Goal: Task Accomplishment & Management: Complete application form

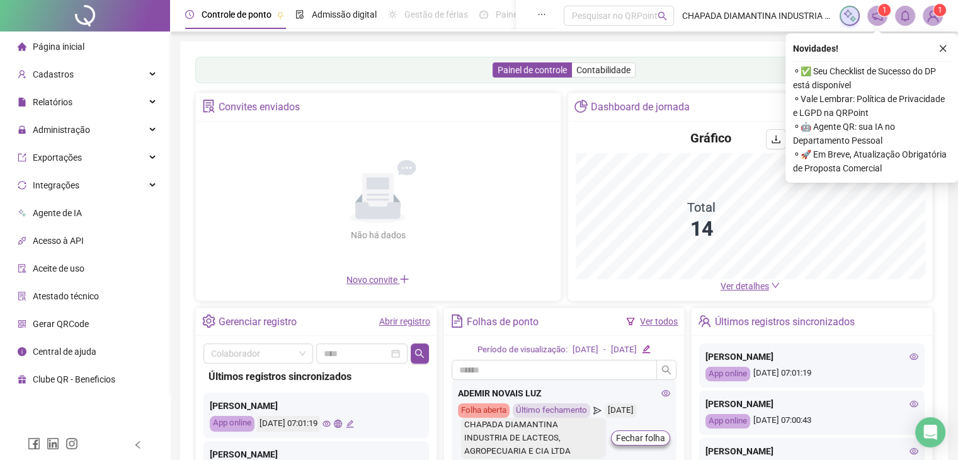
click at [938, 51] on button "button" at bounding box center [942, 48] width 15 height 15
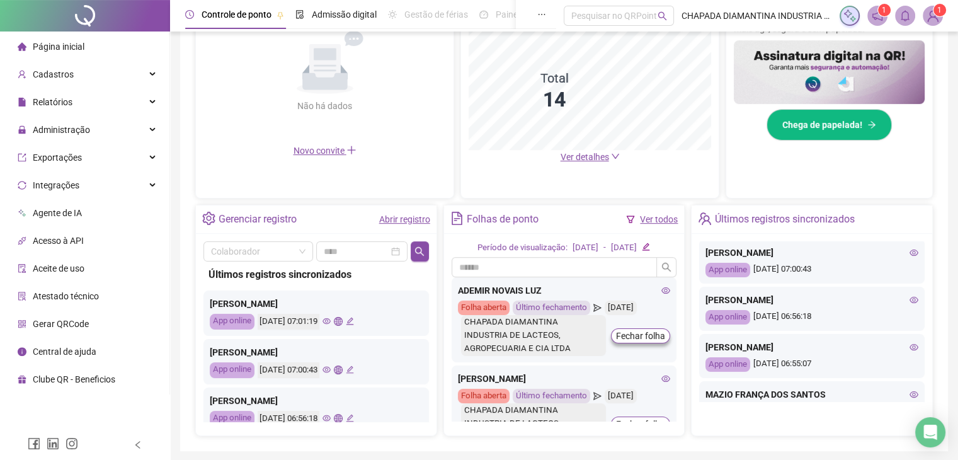
scroll to position [63, 0]
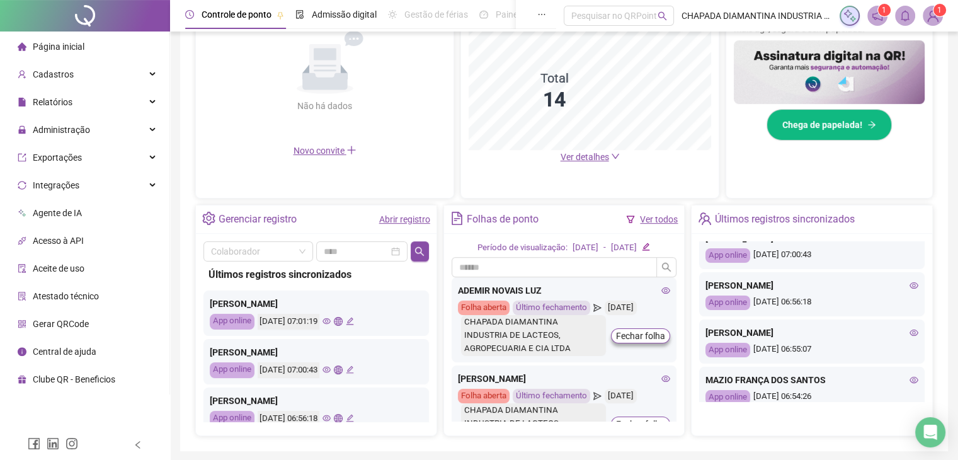
click at [393, 218] on link "Abrir registro" at bounding box center [404, 219] width 51 height 10
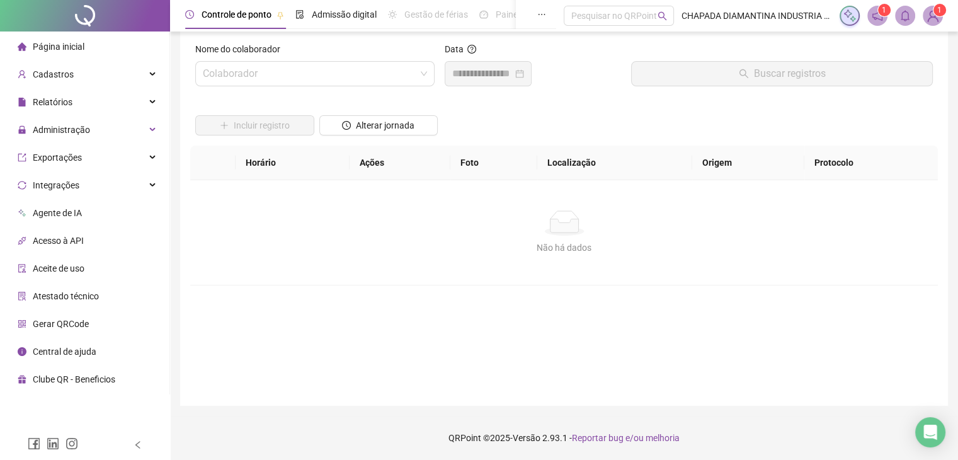
scroll to position [14, 0]
click at [426, 84] on span at bounding box center [315, 74] width 224 height 24
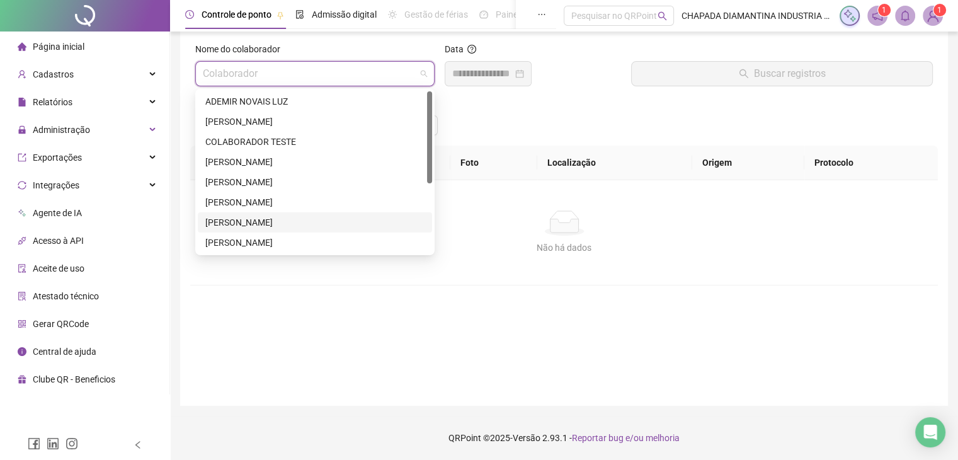
scroll to position [121, 0]
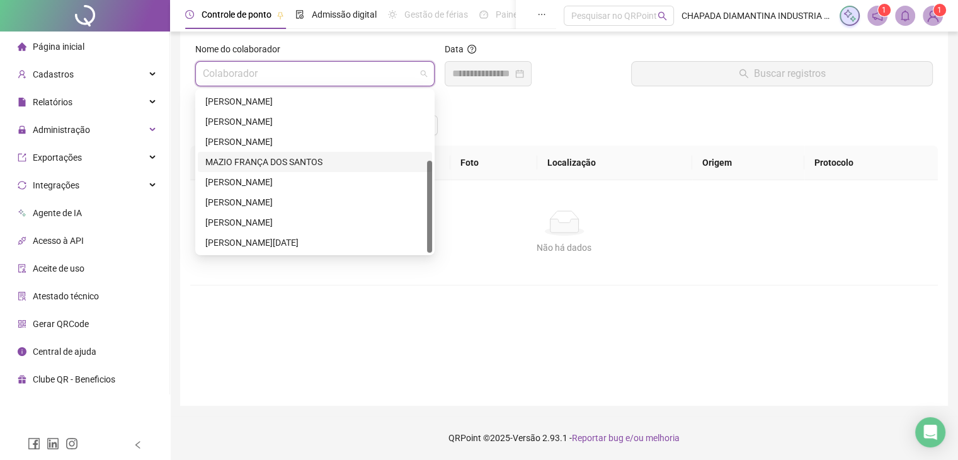
drag, startPoint x: 307, startPoint y: 157, endPoint x: 314, endPoint y: 157, distance: 7.0
click at [307, 157] on div "MAZIO FRANÇA DOS SANTOS" at bounding box center [314, 162] width 219 height 14
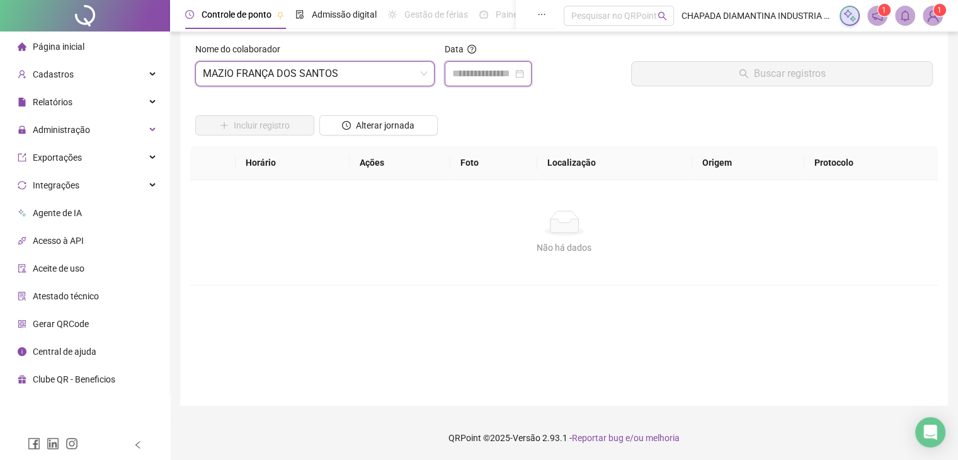
click at [458, 76] on input at bounding box center [482, 73] width 60 height 15
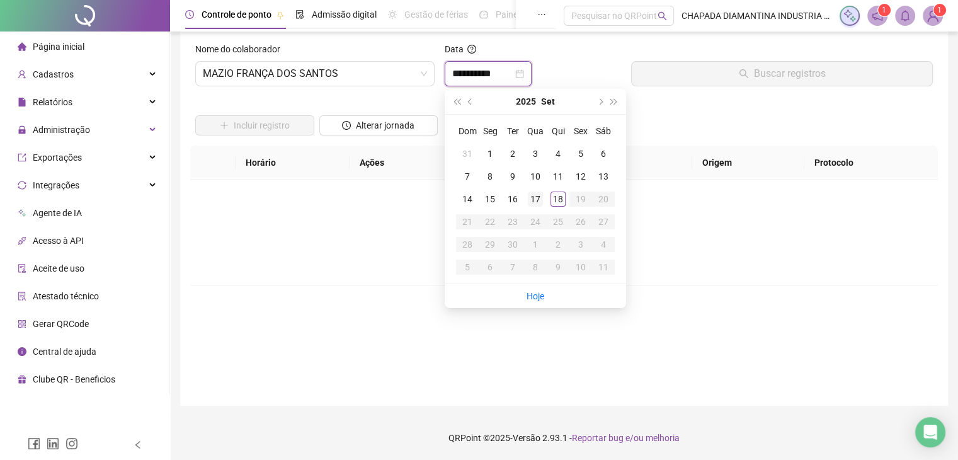
type input "**********"
drag, startPoint x: 535, startPoint y: 200, endPoint x: 551, endPoint y: 181, distance: 24.5
click at [535, 198] on div "17" at bounding box center [535, 198] width 15 height 15
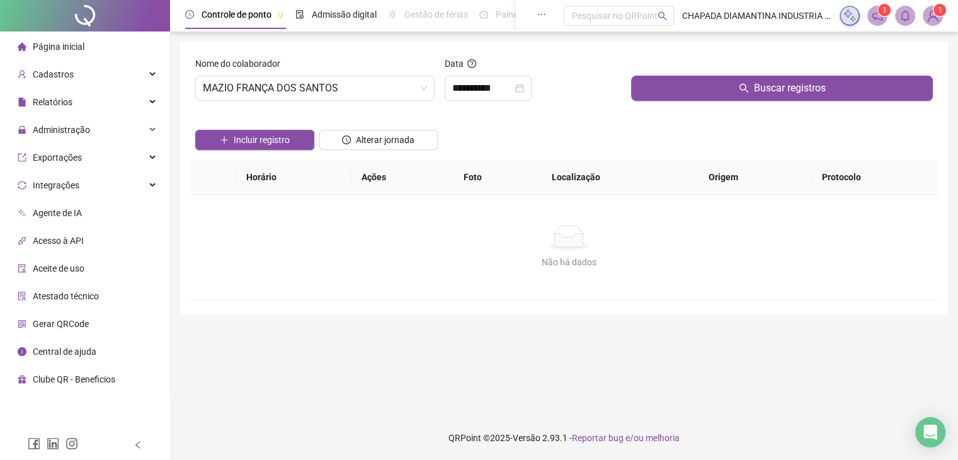
scroll to position [0, 0]
click at [631, 81] on div "**********" at bounding box center [568, 84] width 757 height 54
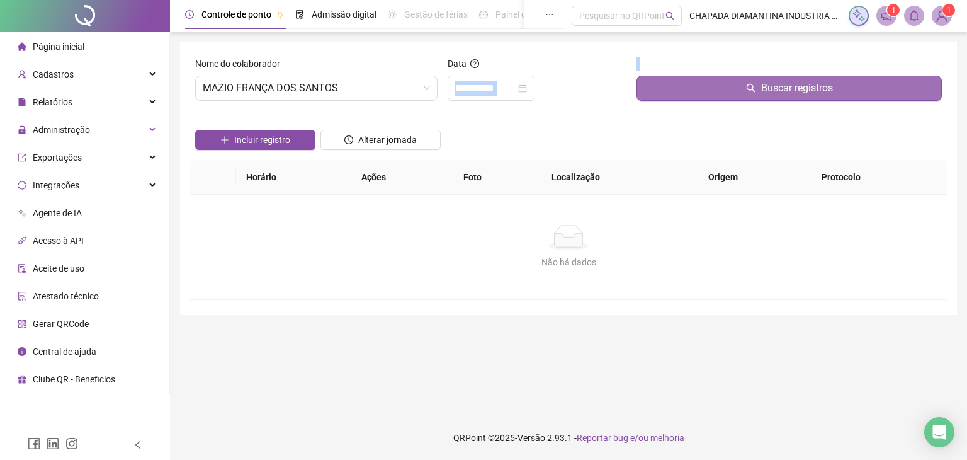
click at [643, 89] on button "Buscar registros" at bounding box center [789, 88] width 305 height 25
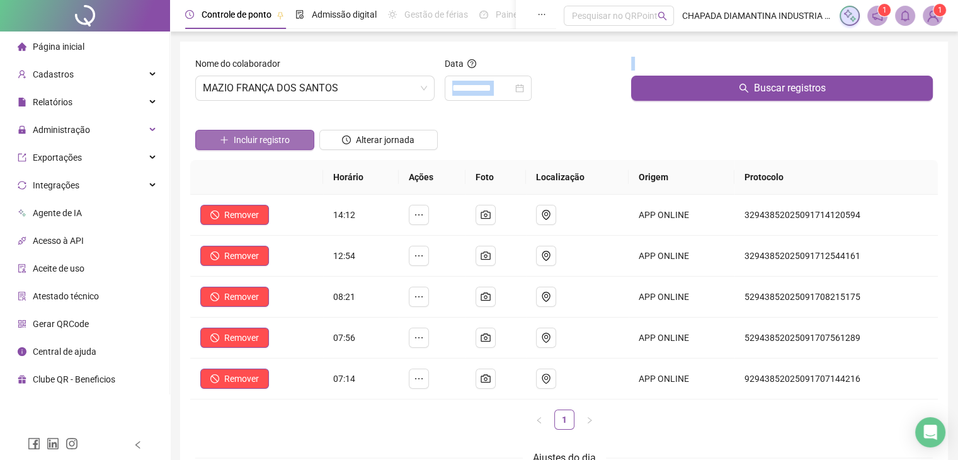
click at [302, 141] on button "Incluir registro" at bounding box center [254, 140] width 119 height 20
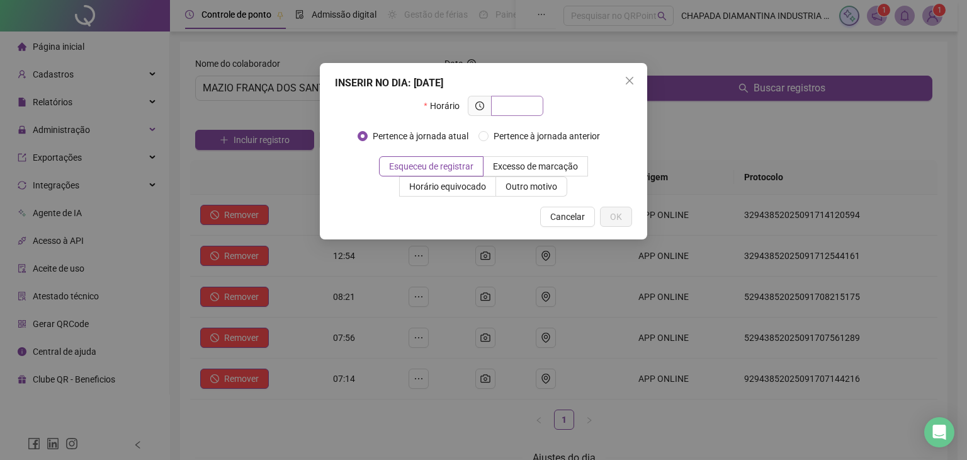
click at [534, 104] on span at bounding box center [517, 106] width 52 height 20
type input "*****"
click at [608, 220] on button "OK" at bounding box center [616, 217] width 32 height 20
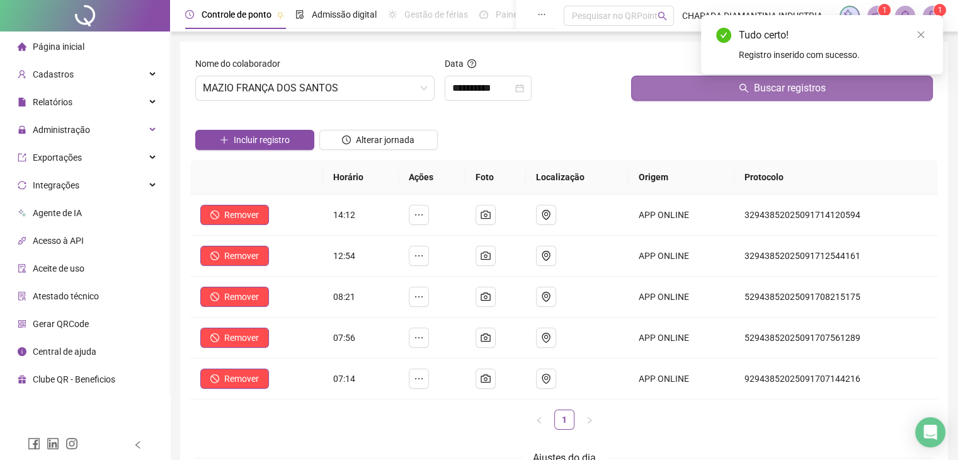
click at [685, 98] on button "Buscar registros" at bounding box center [782, 88] width 302 height 25
drag, startPoint x: 684, startPoint y: 95, endPoint x: 520, endPoint y: 81, distance: 165.0
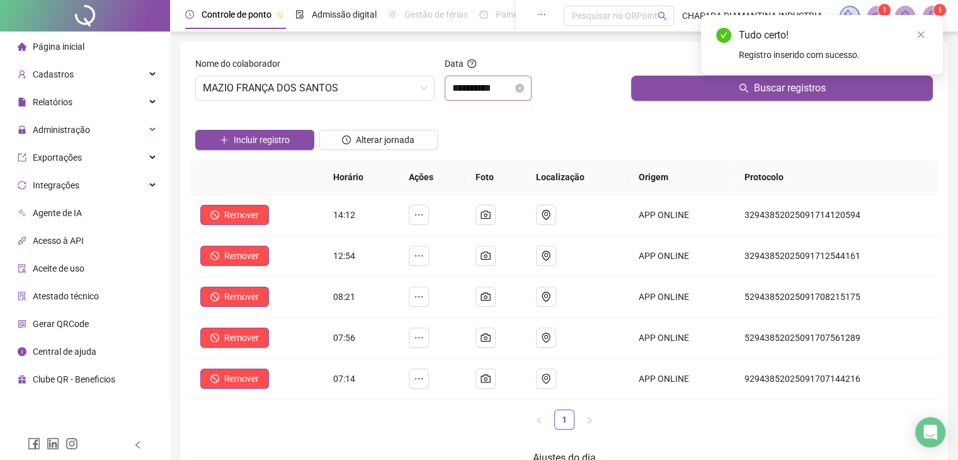
click at [683, 94] on button "Buscar registros" at bounding box center [782, 88] width 302 height 25
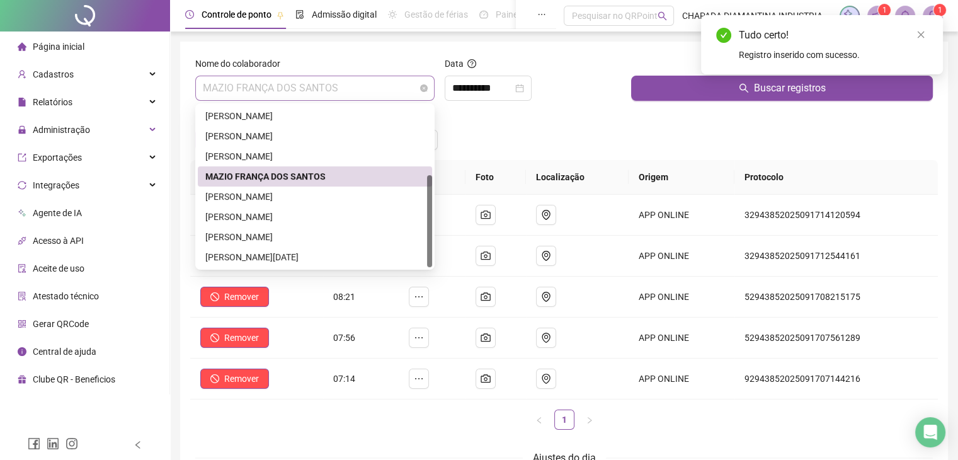
click at [397, 96] on span "MAZIO FRANÇA DOS SANTOS" at bounding box center [315, 88] width 224 height 24
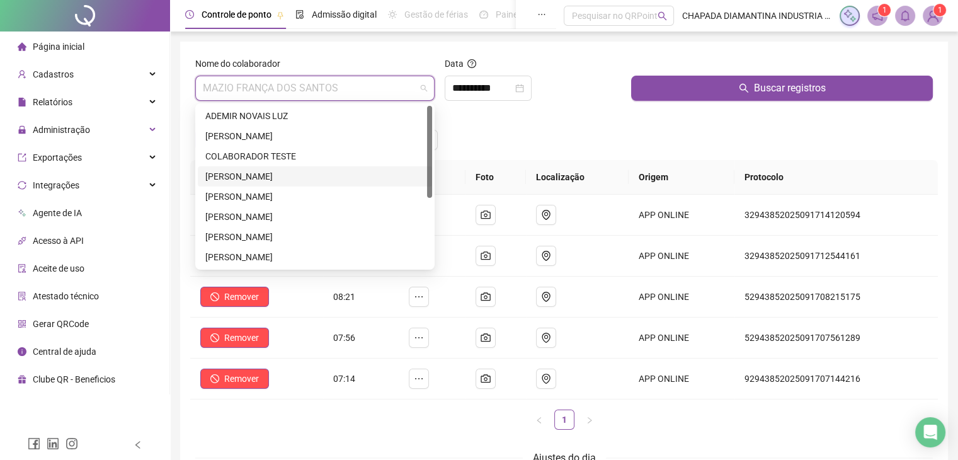
click at [262, 174] on div "[PERSON_NAME]" at bounding box center [314, 176] width 219 height 14
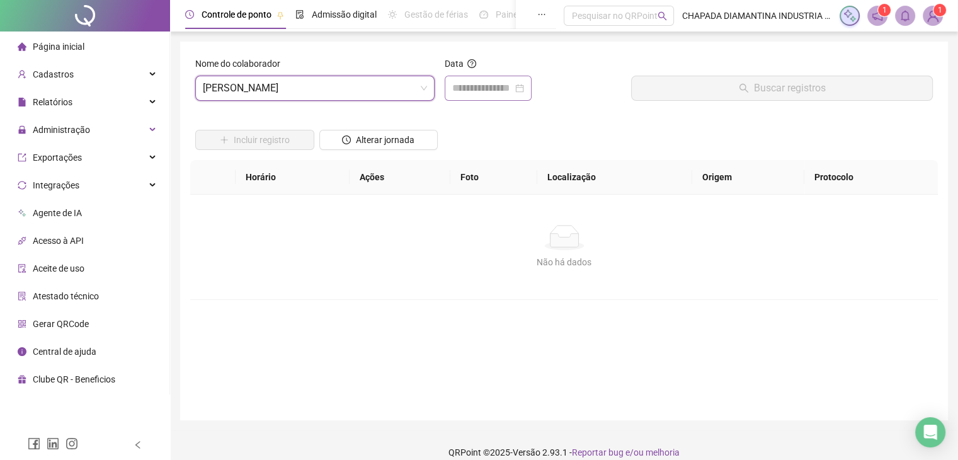
click at [479, 98] on div at bounding box center [488, 88] width 87 height 25
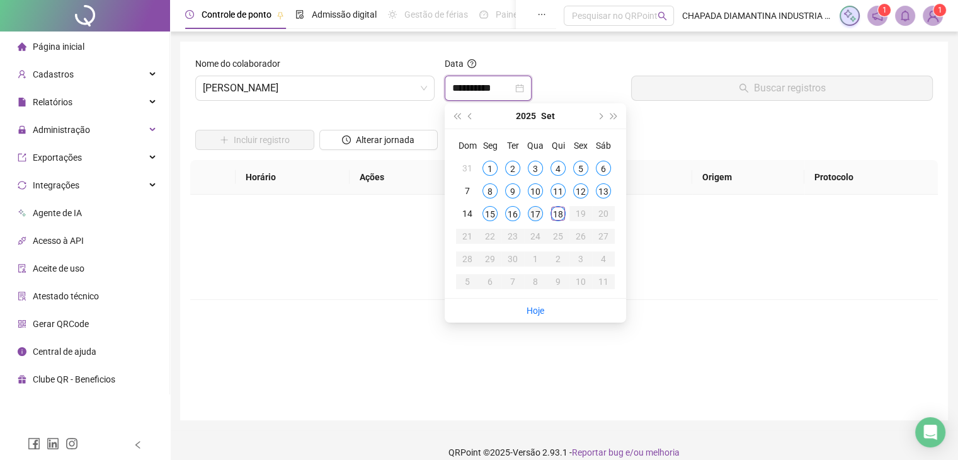
type input "**********"
click at [534, 210] on div "17" at bounding box center [535, 213] width 15 height 15
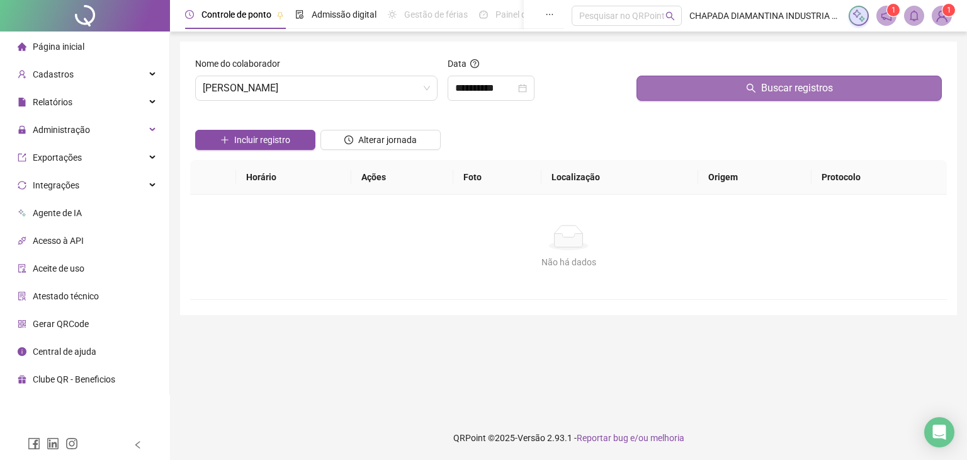
click at [634, 89] on div "Buscar registros" at bounding box center [790, 84] width 316 height 54
click at [642, 96] on button "Buscar registros" at bounding box center [789, 88] width 305 height 25
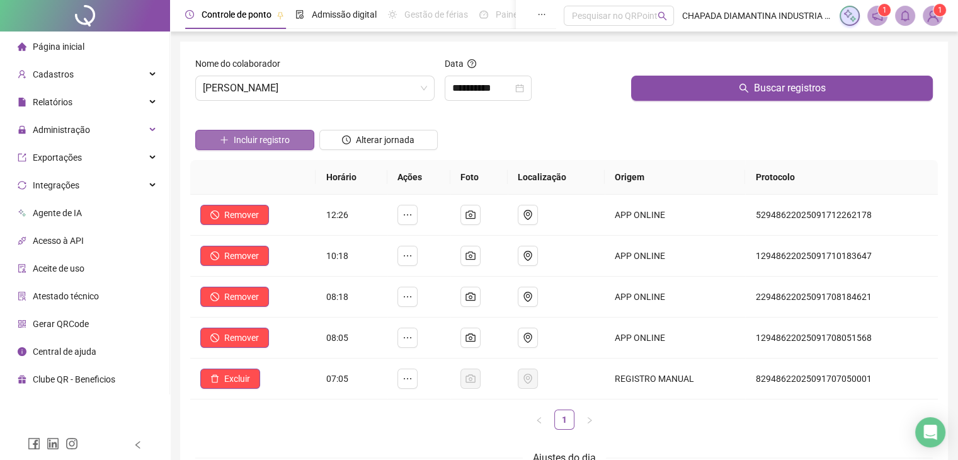
click at [295, 140] on button "Incluir registro" at bounding box center [254, 140] width 119 height 20
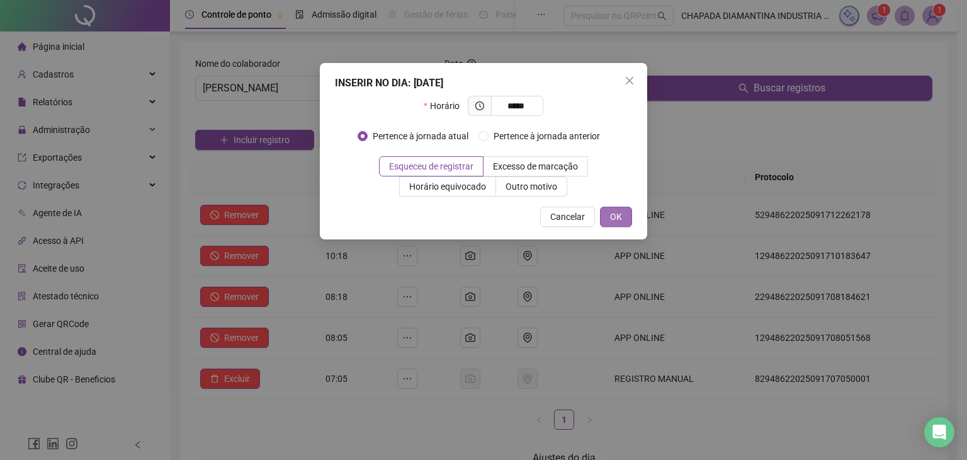
type input "*****"
click at [625, 225] on button "OK" at bounding box center [616, 217] width 32 height 20
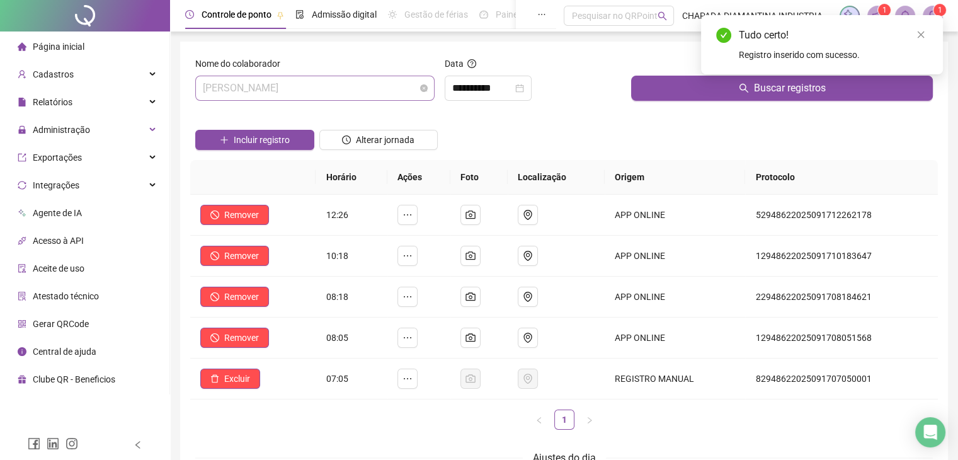
click at [433, 81] on div "[PERSON_NAME]" at bounding box center [314, 88] width 239 height 25
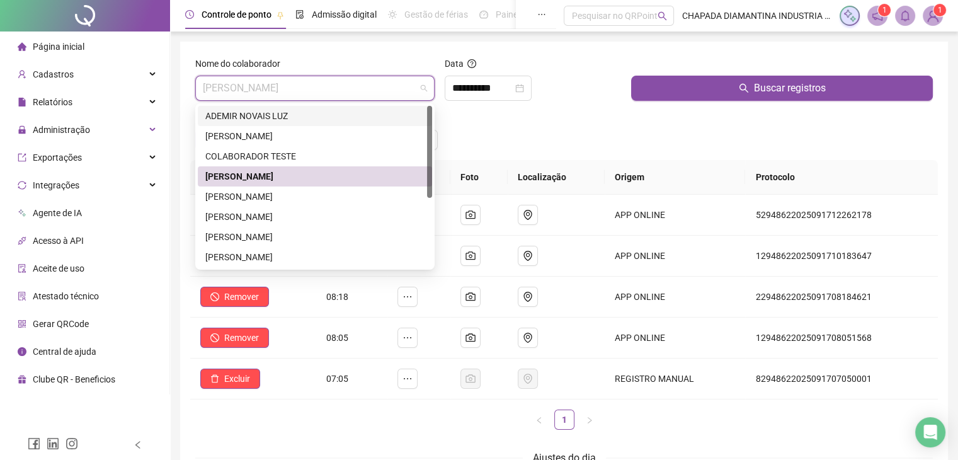
drag, startPoint x: 259, startPoint y: 122, endPoint x: 266, endPoint y: 124, distance: 6.6
click at [266, 124] on div "ADEMIR NOVAIS LUZ" at bounding box center [315, 116] width 234 height 20
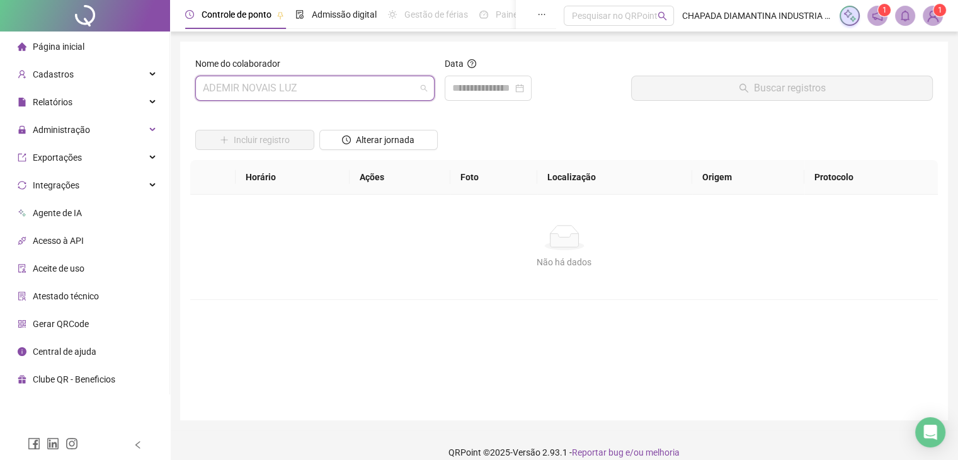
click at [319, 96] on span "ADEMIR NOVAIS LUZ" at bounding box center [315, 88] width 224 height 24
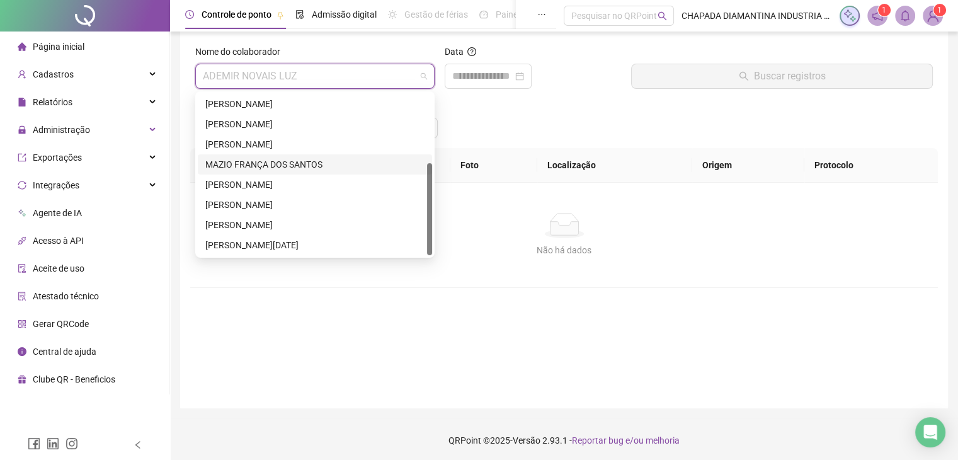
scroll to position [14, 0]
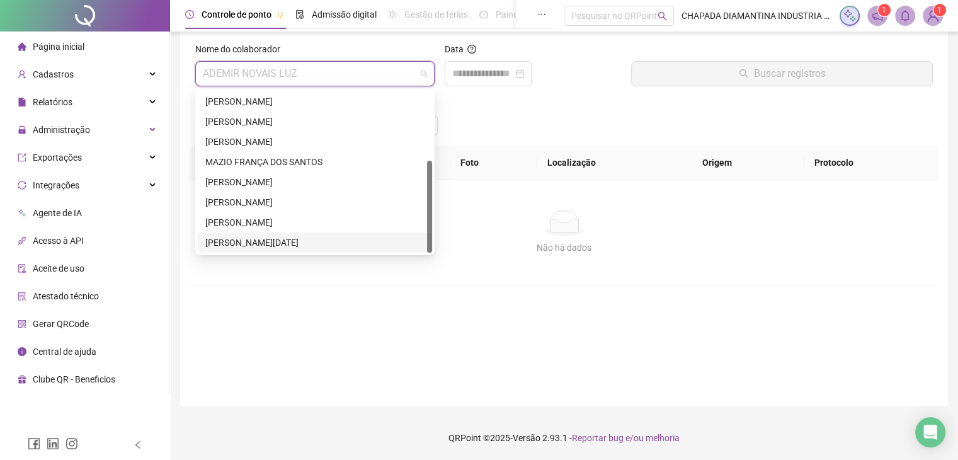
click at [304, 237] on div "[PERSON_NAME][DATE]" at bounding box center [314, 243] width 219 height 14
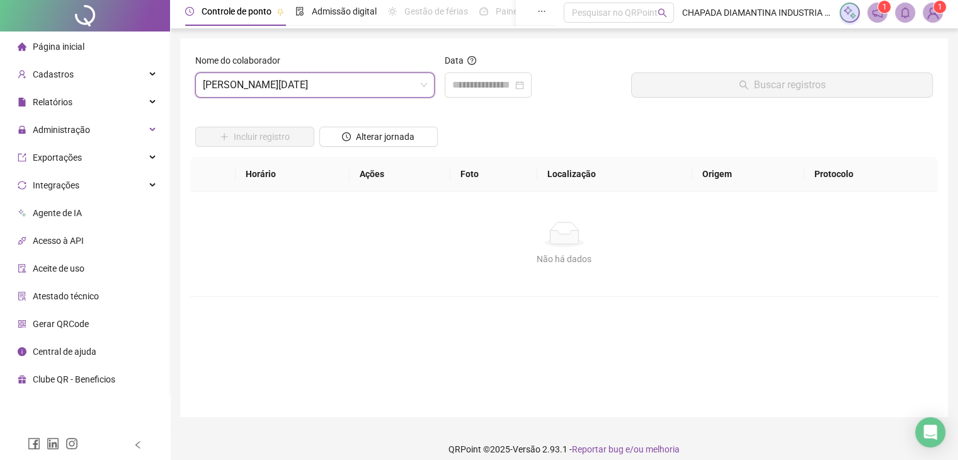
scroll to position [0, 0]
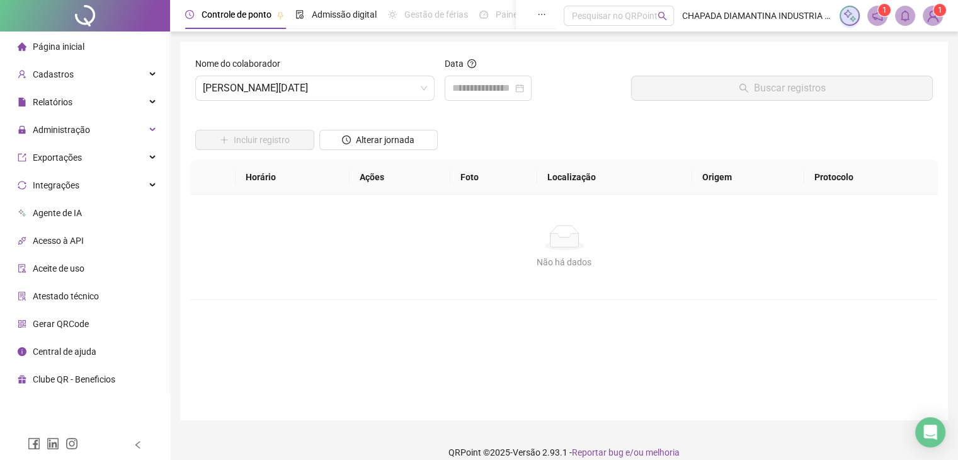
drag, startPoint x: 295, startPoint y: 105, endPoint x: 312, endPoint y: 114, distance: 19.5
click at [295, 105] on div "Nome do colaborador [PERSON_NAME][DATE]" at bounding box center [314, 84] width 249 height 54
drag, startPoint x: 342, startPoint y: 106, endPoint x: 341, endPoint y: 121, distance: 15.1
click at [343, 106] on div "Nome do colaborador [PERSON_NAME][DATE]" at bounding box center [314, 84] width 249 height 54
click at [375, 102] on div "Nome do colaborador [PERSON_NAME][DATE]" at bounding box center [314, 84] width 249 height 54
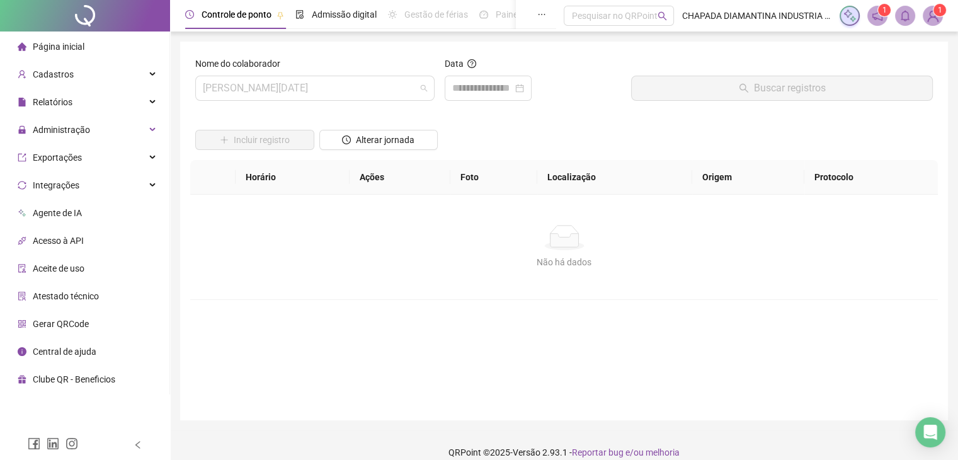
drag, startPoint x: 398, startPoint y: 93, endPoint x: 404, endPoint y: 101, distance: 10.3
click at [399, 93] on span "[PERSON_NAME][DATE]" at bounding box center [315, 88] width 224 height 24
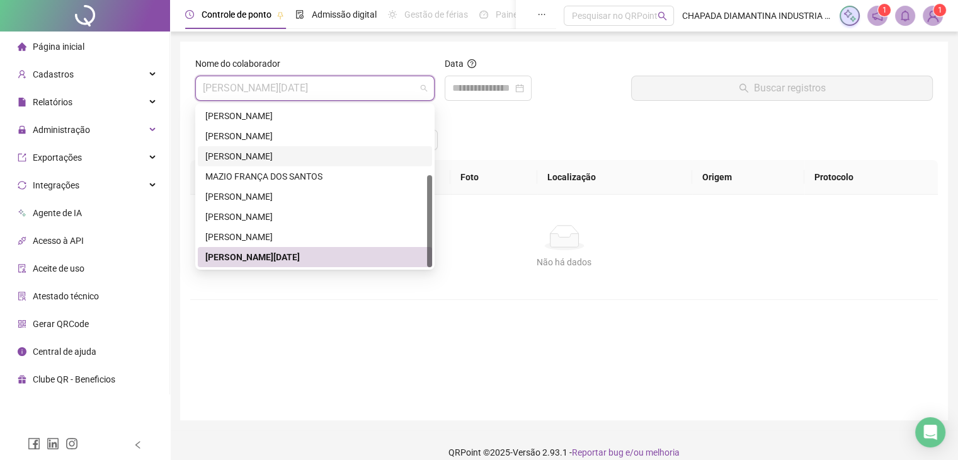
scroll to position [58, 0]
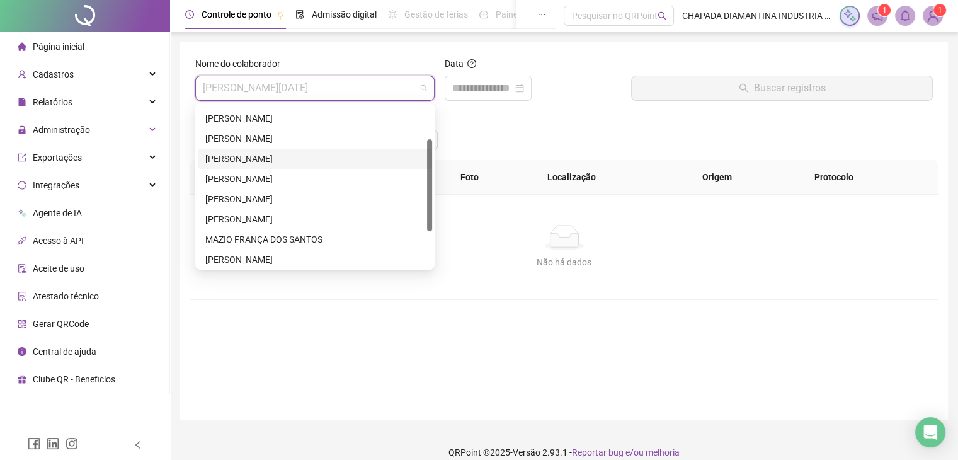
click at [259, 164] on div "[PERSON_NAME]" at bounding box center [314, 159] width 219 height 14
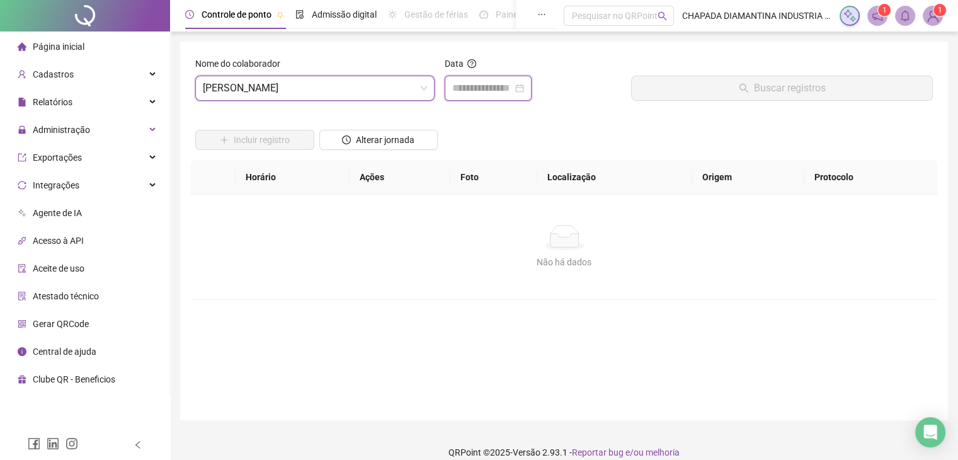
click at [510, 91] on input at bounding box center [482, 88] width 60 height 15
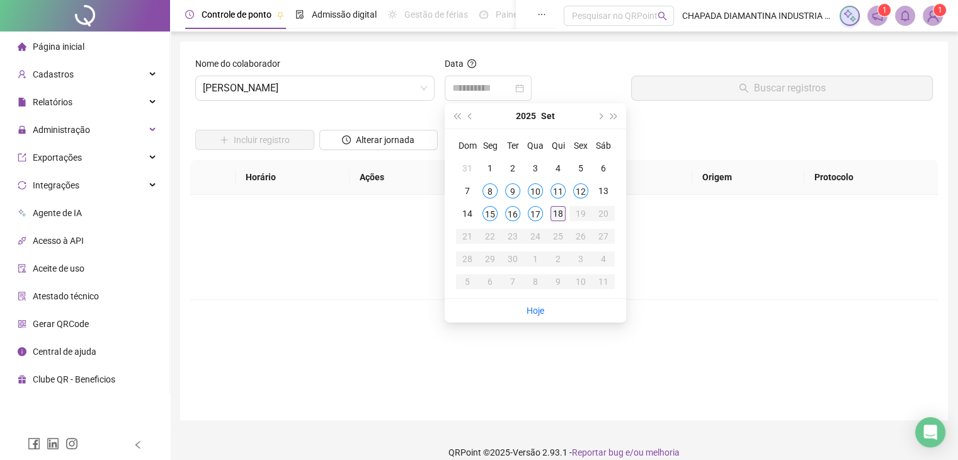
click at [557, 215] on div "18" at bounding box center [557, 213] width 15 height 15
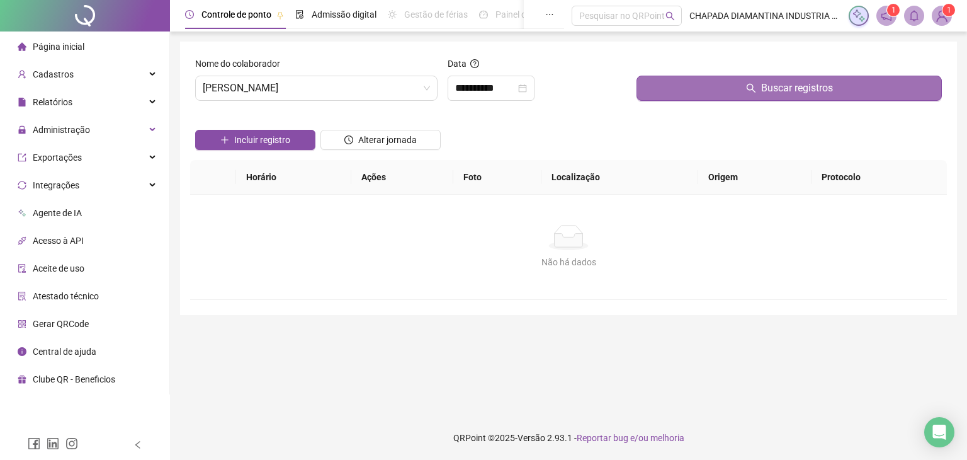
drag, startPoint x: 683, startPoint y: 91, endPoint x: 685, endPoint y: 98, distance: 6.6
click at [685, 98] on button "Buscar registros" at bounding box center [789, 88] width 305 height 25
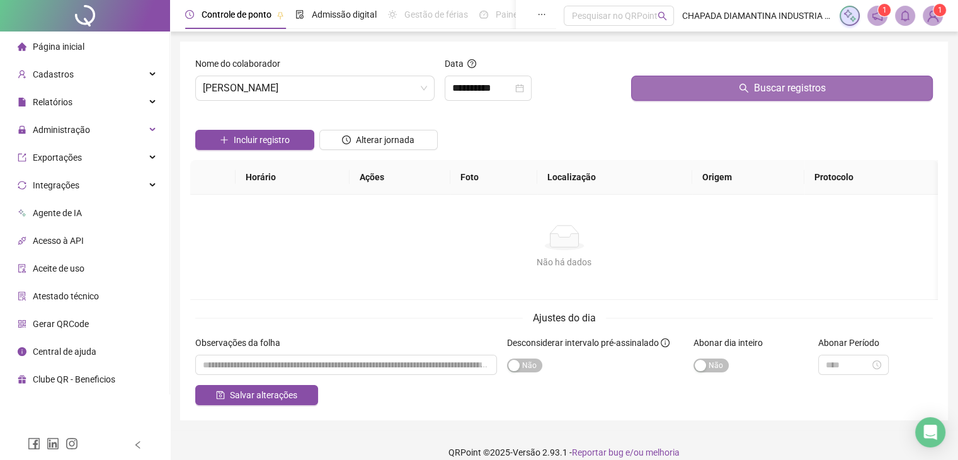
click at [698, 86] on button "Buscar registros" at bounding box center [782, 88] width 302 height 25
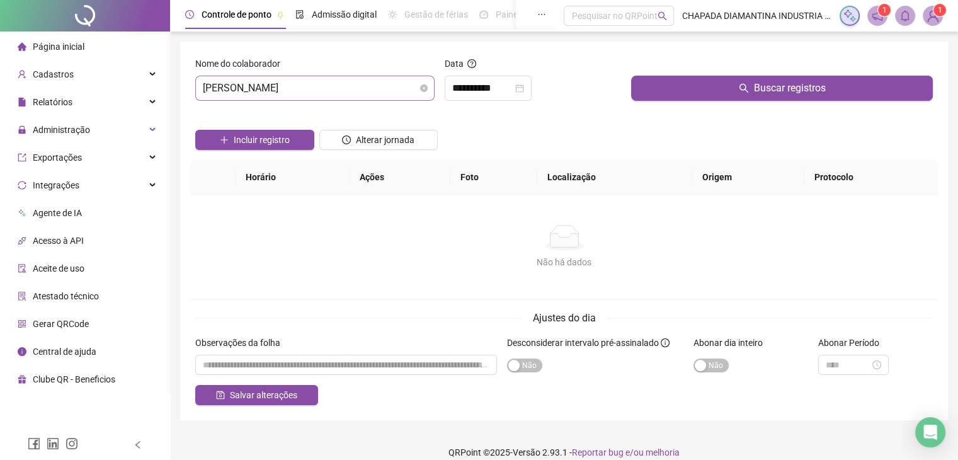
click at [338, 79] on span "[PERSON_NAME]" at bounding box center [315, 88] width 224 height 24
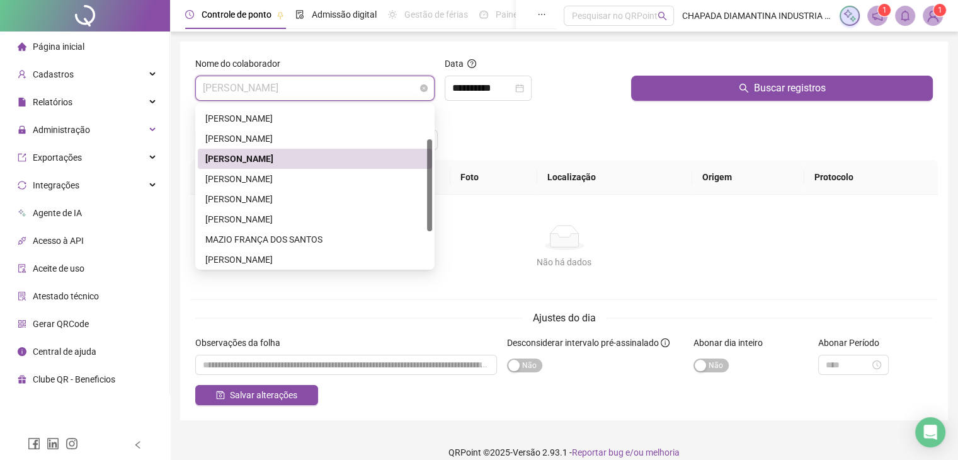
click at [360, 87] on span "[PERSON_NAME]" at bounding box center [315, 88] width 224 height 24
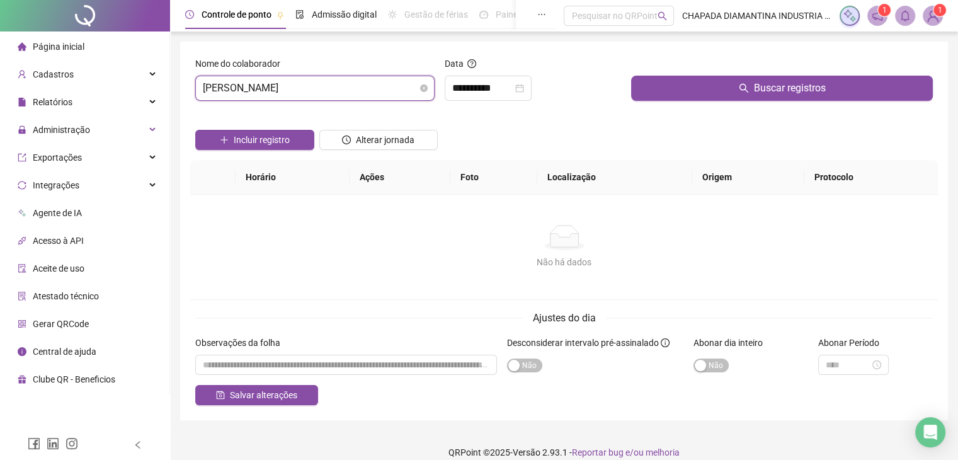
click at [397, 92] on span "[PERSON_NAME]" at bounding box center [315, 88] width 224 height 24
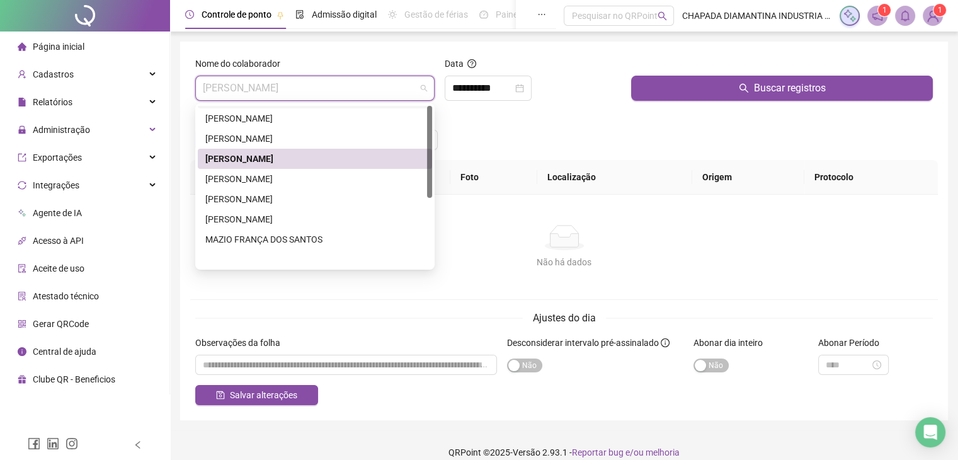
scroll to position [0, 0]
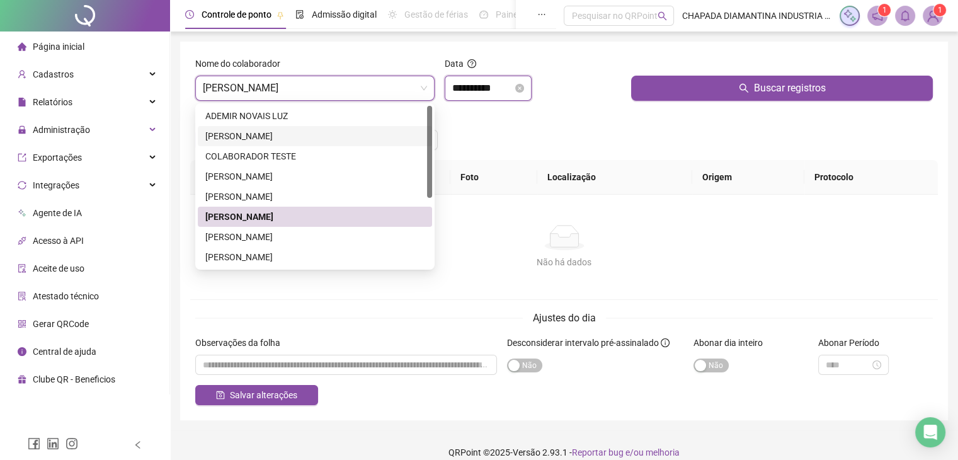
click at [479, 92] on input "**********" at bounding box center [482, 88] width 60 height 15
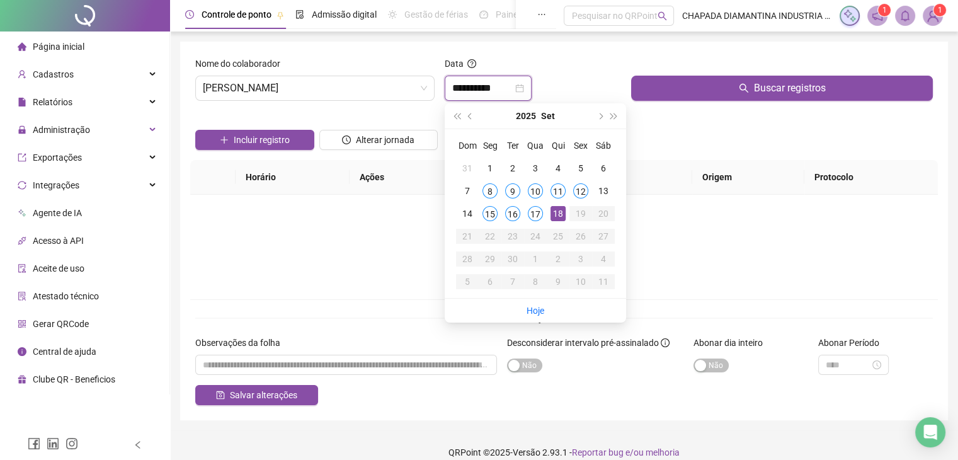
type input "**********"
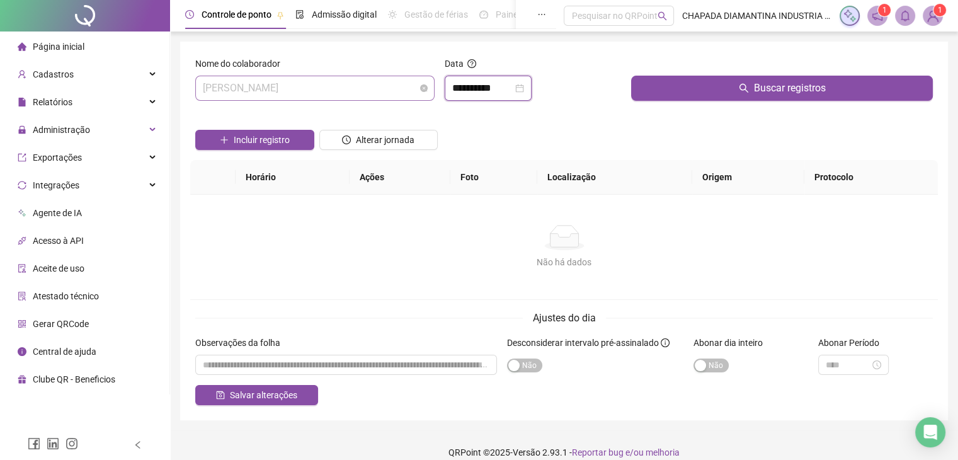
drag, startPoint x: 329, startPoint y: 91, endPoint x: 350, endPoint y: 97, distance: 22.2
click at [331, 93] on span "[PERSON_NAME]" at bounding box center [315, 88] width 224 height 24
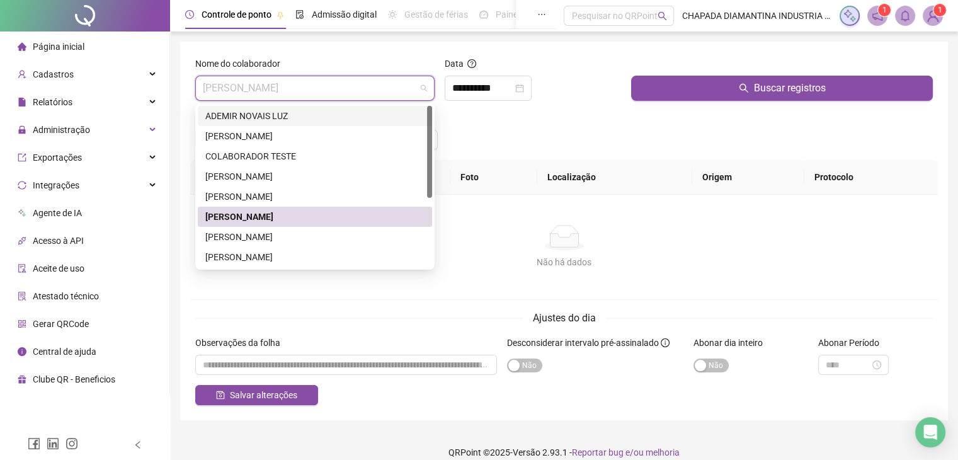
drag, startPoint x: 350, startPoint y: 119, endPoint x: 398, endPoint y: 117, distance: 47.9
click at [350, 119] on div "ADEMIR NOVAIS LUZ" at bounding box center [314, 116] width 219 height 14
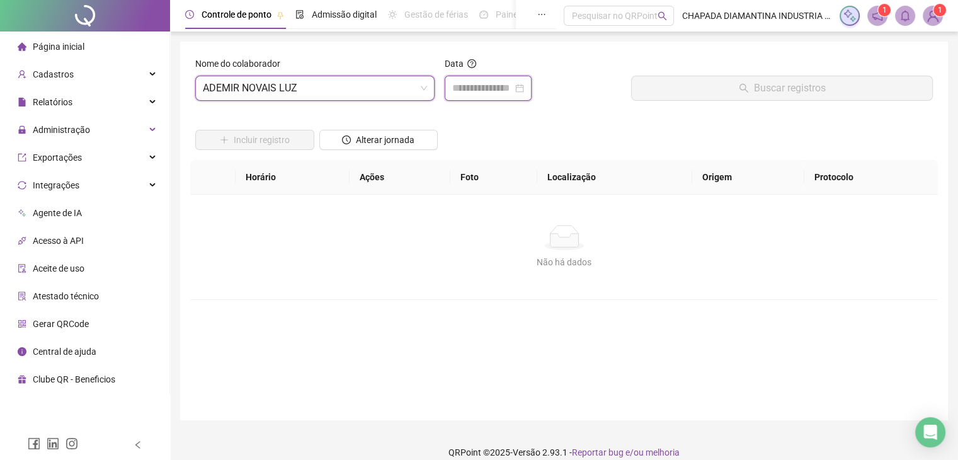
drag, startPoint x: 517, startPoint y: 85, endPoint x: 532, endPoint y: 104, distance: 24.2
click at [513, 86] on input at bounding box center [482, 88] width 60 height 15
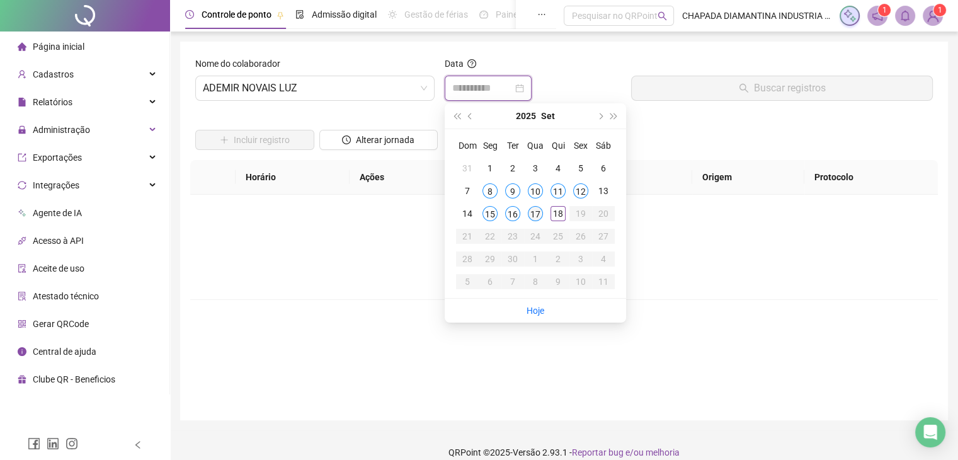
type input "**********"
click at [535, 212] on div "17" at bounding box center [535, 213] width 15 height 15
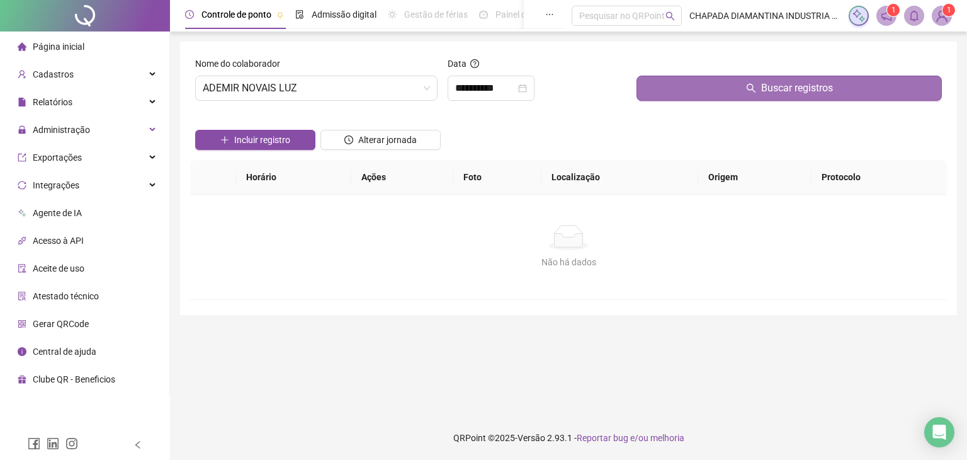
click at [683, 83] on button "Buscar registros" at bounding box center [789, 88] width 305 height 25
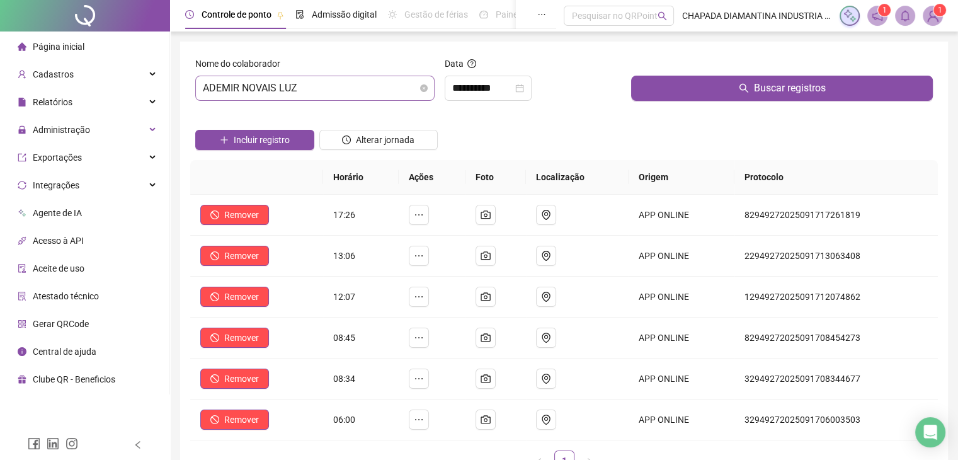
drag, startPoint x: 345, startPoint y: 85, endPoint x: 355, endPoint y: 88, distance: 10.6
click at [353, 86] on span "ADEMIR NOVAIS LUZ" at bounding box center [315, 88] width 224 height 24
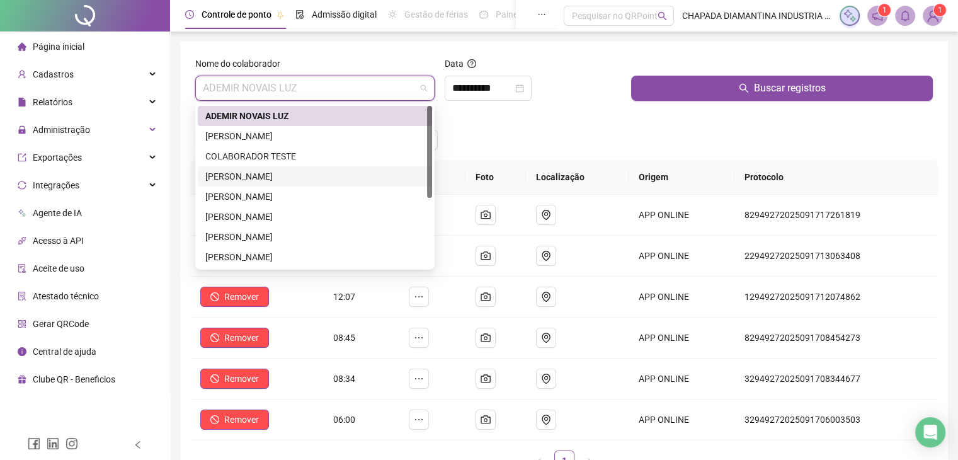
click at [310, 172] on div "[PERSON_NAME]" at bounding box center [314, 176] width 219 height 14
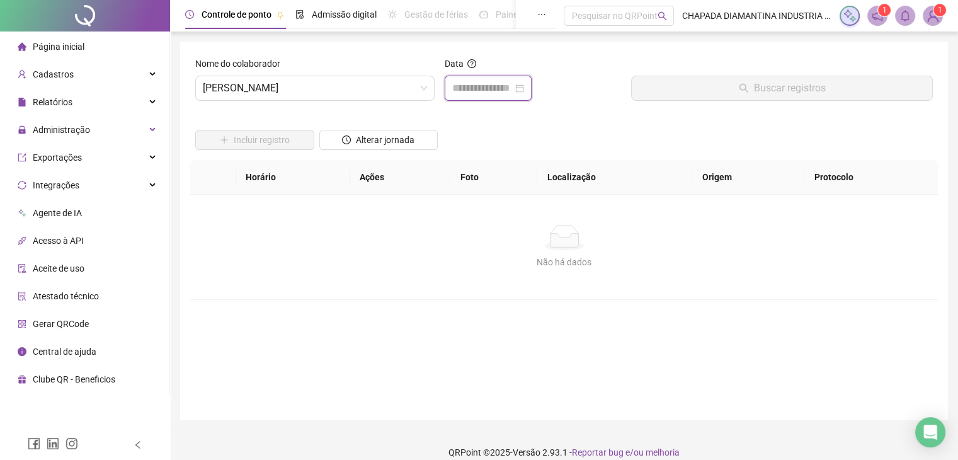
drag, startPoint x: 471, startPoint y: 94, endPoint x: 462, endPoint y: 127, distance: 34.1
click at [471, 94] on input at bounding box center [482, 88] width 60 height 15
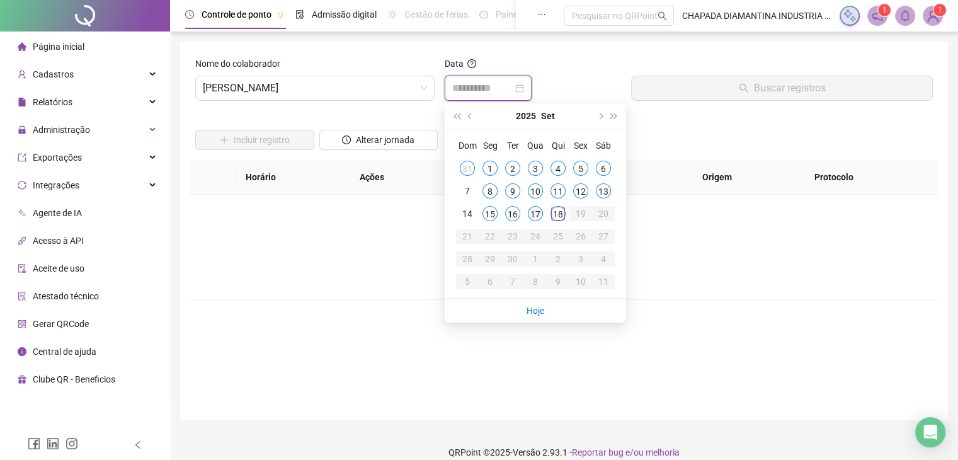
type input "**********"
click at [534, 215] on div "17" at bounding box center [535, 213] width 15 height 15
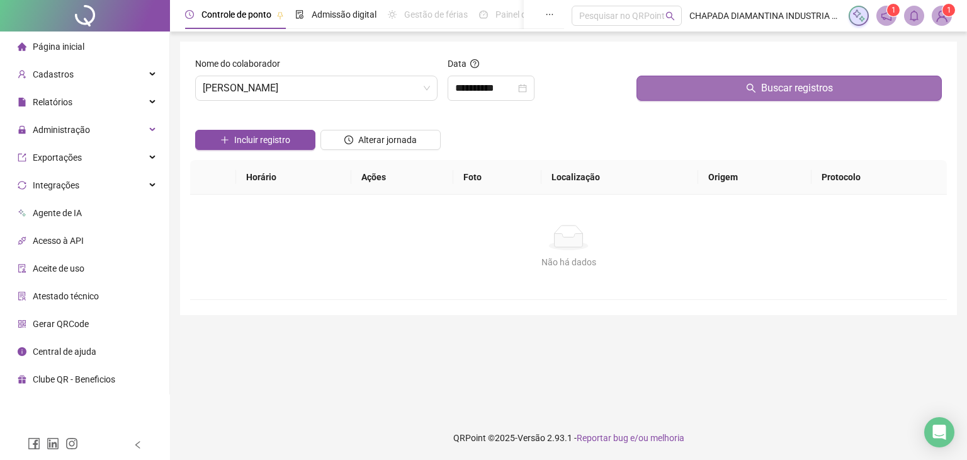
click at [703, 84] on button "Buscar registros" at bounding box center [789, 88] width 305 height 25
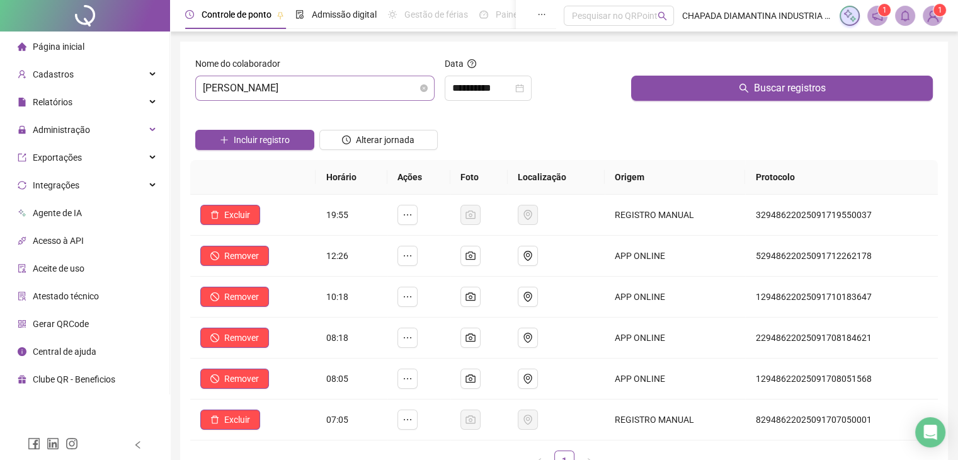
click at [328, 86] on span "[PERSON_NAME]" at bounding box center [315, 88] width 224 height 24
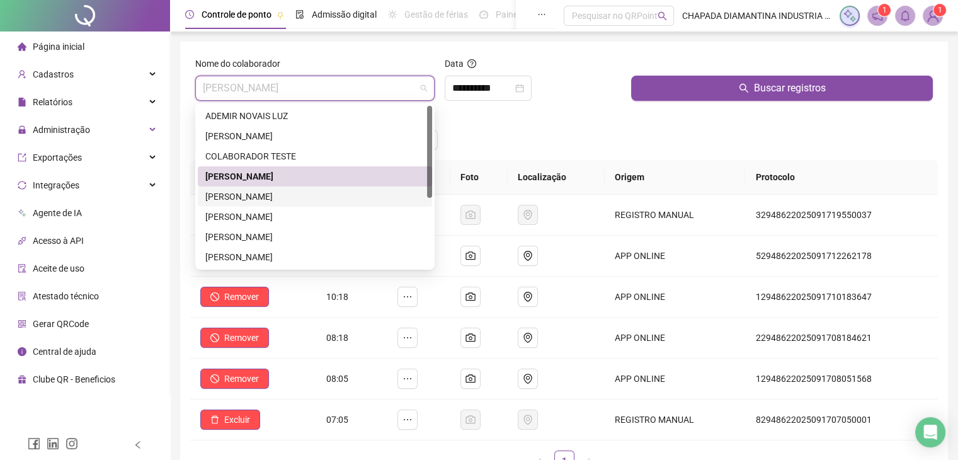
drag, startPoint x: 307, startPoint y: 197, endPoint x: 320, endPoint y: 191, distance: 14.4
click at [305, 197] on div "[PERSON_NAME]" at bounding box center [314, 197] width 219 height 14
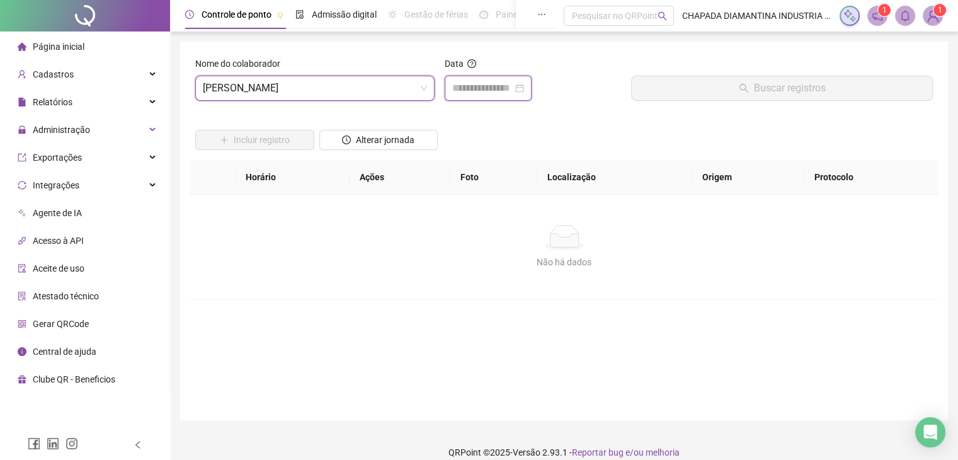
click at [479, 88] on input at bounding box center [482, 88] width 60 height 15
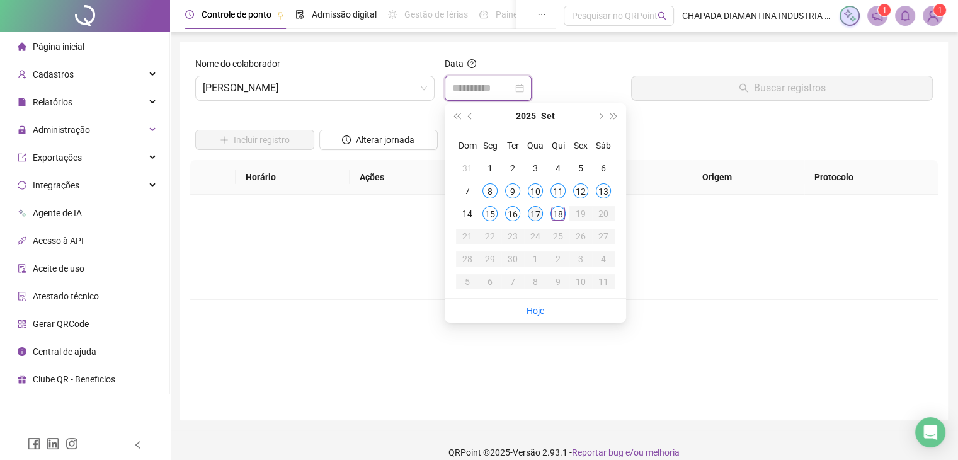
type input "**********"
click at [534, 215] on div "17" at bounding box center [535, 213] width 15 height 15
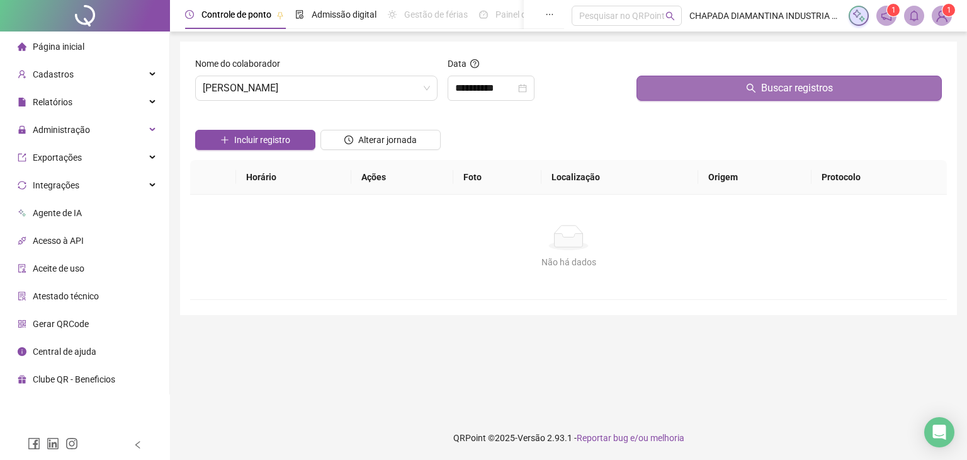
click at [686, 84] on button "Buscar registros" at bounding box center [789, 88] width 305 height 25
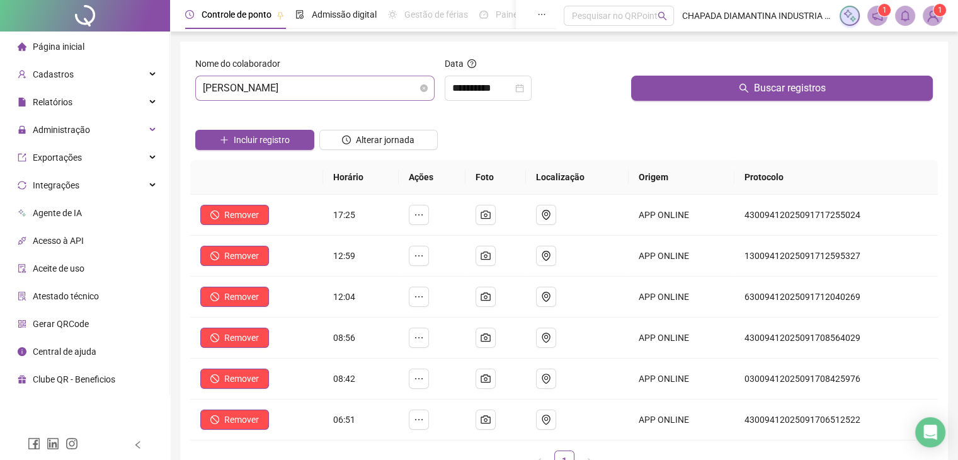
click at [383, 97] on span "[PERSON_NAME]" at bounding box center [315, 88] width 224 height 24
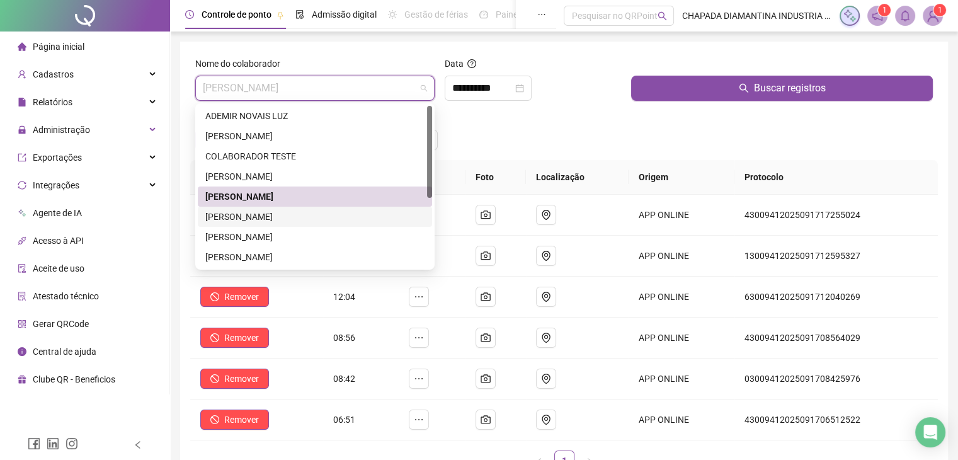
click at [321, 220] on div "[PERSON_NAME]" at bounding box center [314, 217] width 219 height 14
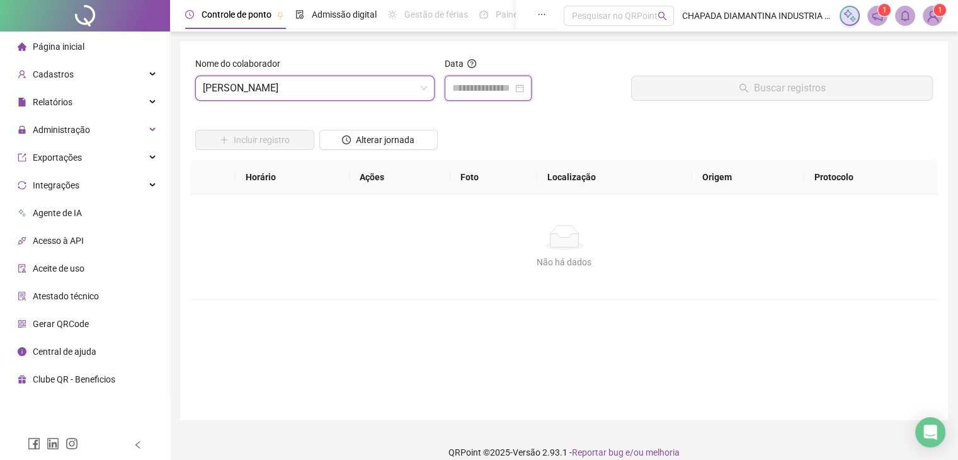
drag, startPoint x: 506, startPoint y: 86, endPoint x: 518, endPoint y: 90, distance: 11.9
click at [504, 86] on input at bounding box center [482, 88] width 60 height 15
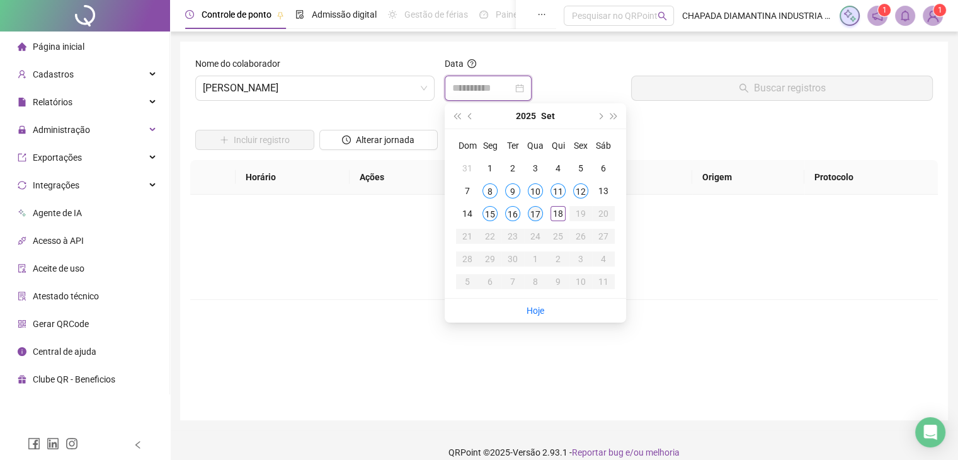
type input "**********"
click at [533, 220] on div "17" at bounding box center [535, 213] width 15 height 15
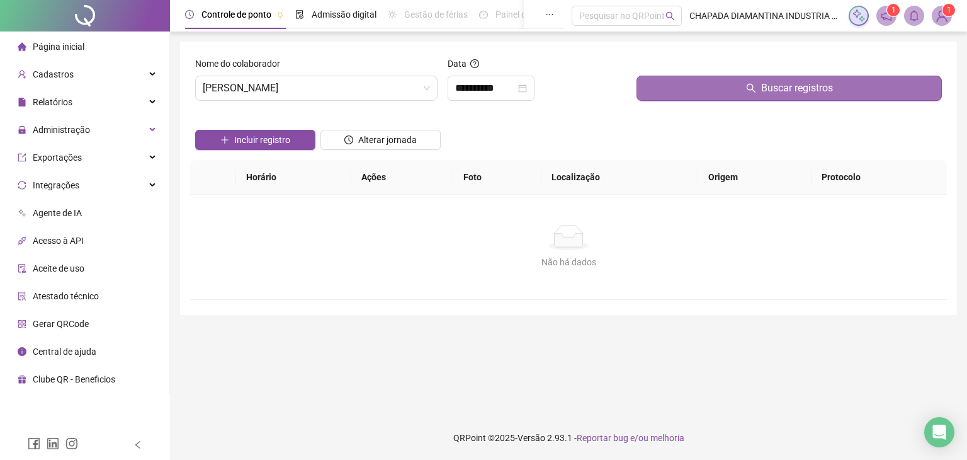
click at [687, 92] on button "Buscar registros" at bounding box center [789, 88] width 305 height 25
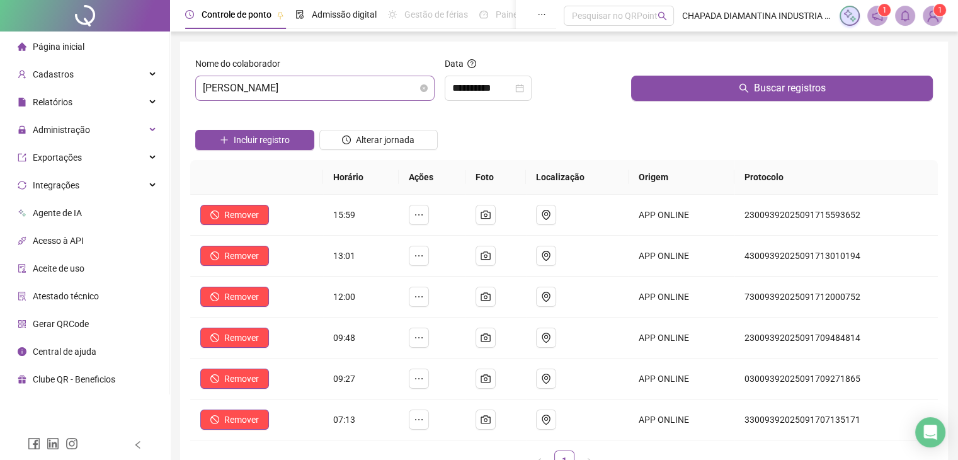
drag, startPoint x: 410, startPoint y: 66, endPoint x: 414, endPoint y: 79, distance: 13.9
click at [414, 69] on div "Nome do colaborador" at bounding box center [314, 66] width 239 height 19
drag, startPoint x: 409, startPoint y: 81, endPoint x: 409, endPoint y: 89, distance: 7.6
click at [409, 86] on span "[PERSON_NAME]" at bounding box center [315, 88] width 224 height 24
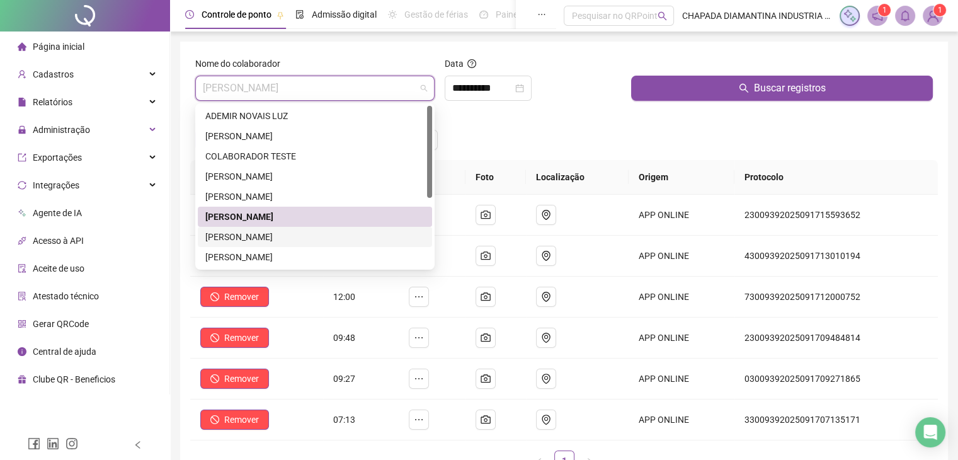
click at [302, 234] on div "[PERSON_NAME]" at bounding box center [314, 237] width 219 height 14
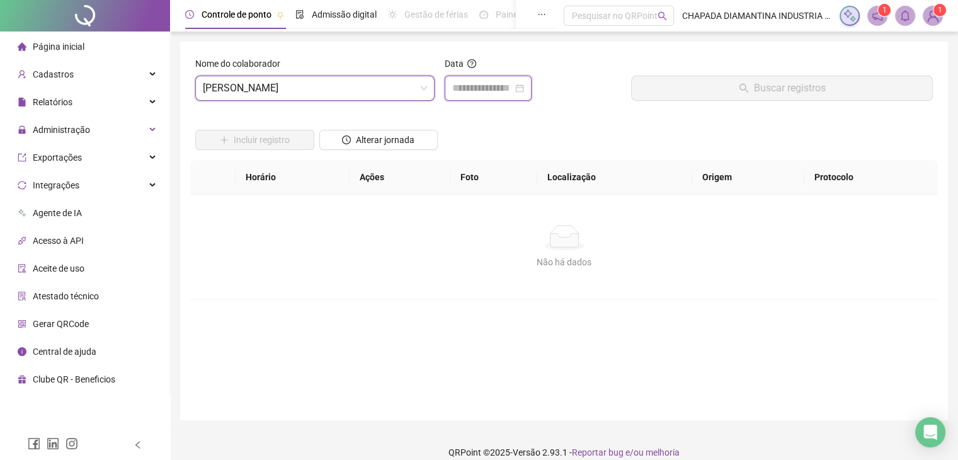
drag, startPoint x: 521, startPoint y: 93, endPoint x: 525, endPoint y: 98, distance: 6.7
click at [523, 96] on div at bounding box center [488, 88] width 87 height 25
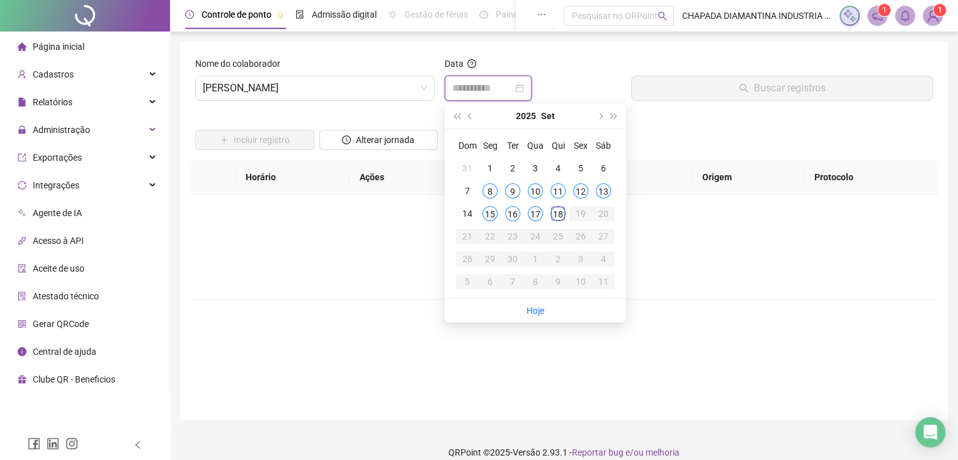
type input "**********"
click at [532, 219] on div "17" at bounding box center [535, 213] width 15 height 15
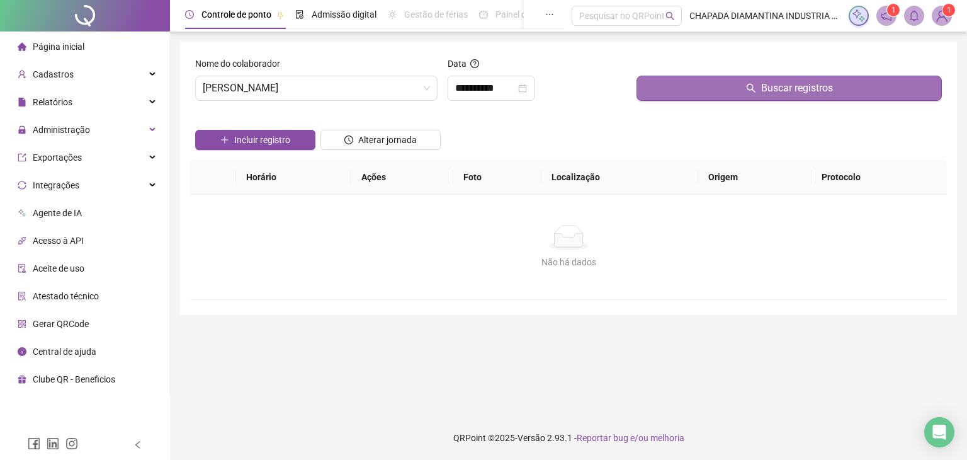
click at [670, 94] on button "Buscar registros" at bounding box center [789, 88] width 305 height 25
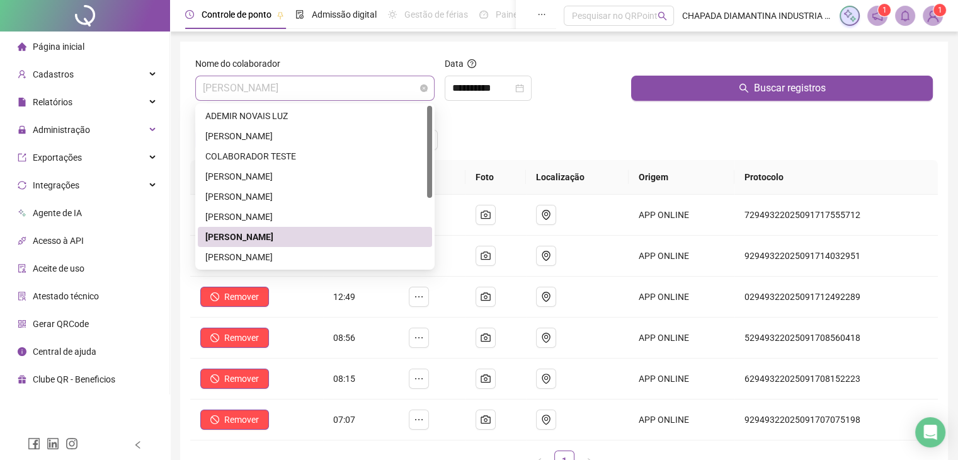
click at [403, 96] on span "[PERSON_NAME]" at bounding box center [315, 88] width 224 height 24
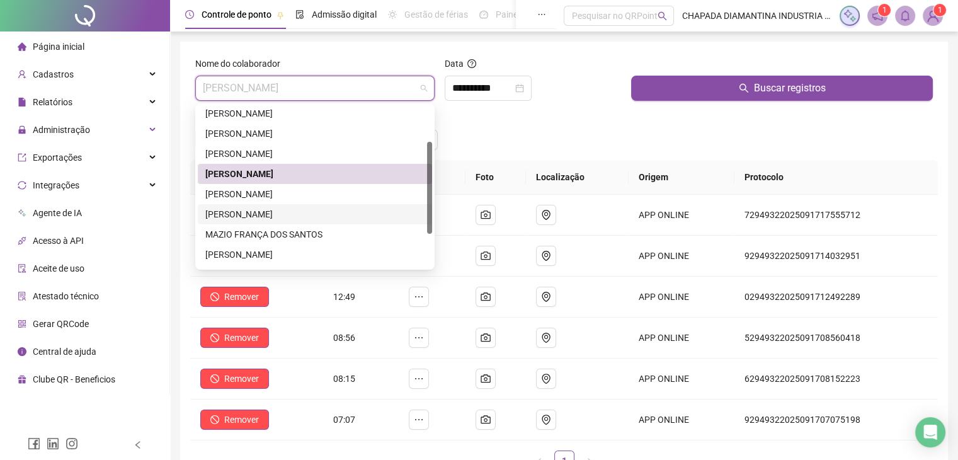
click at [309, 212] on div "[PERSON_NAME]" at bounding box center [314, 214] width 219 height 14
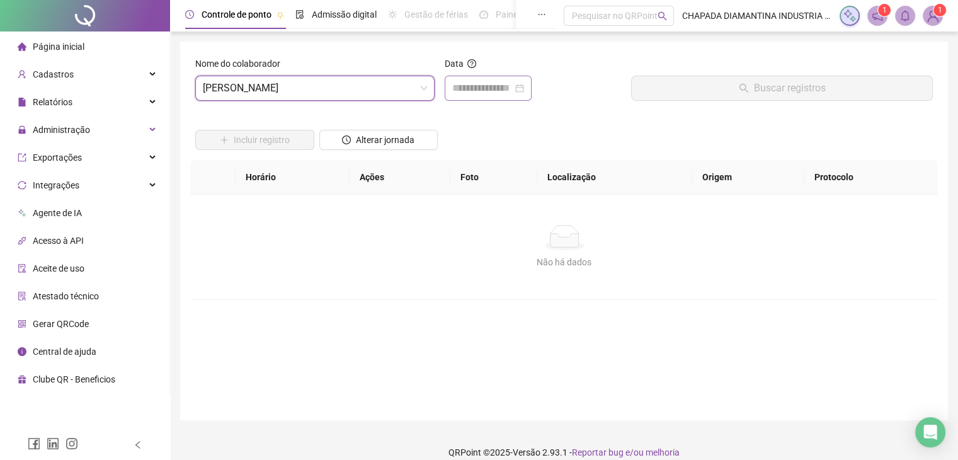
click at [486, 96] on div at bounding box center [488, 88] width 87 height 25
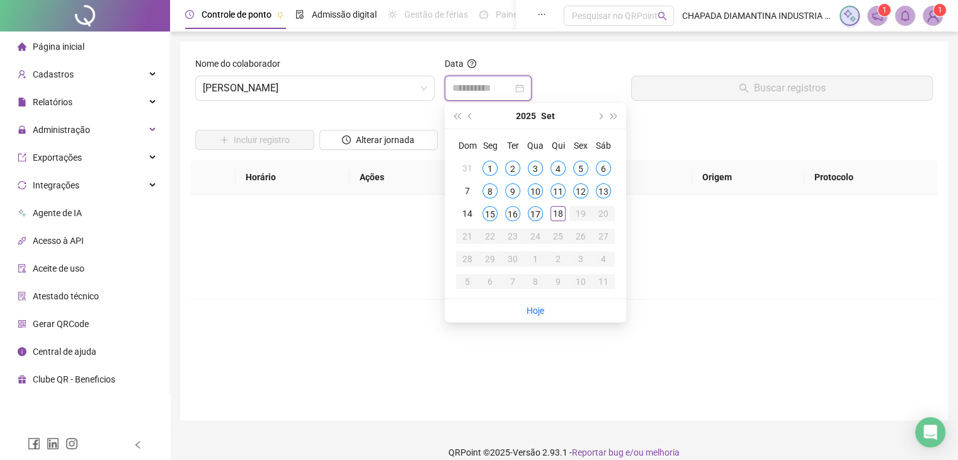
type input "**********"
click at [536, 215] on div "17" at bounding box center [535, 213] width 15 height 15
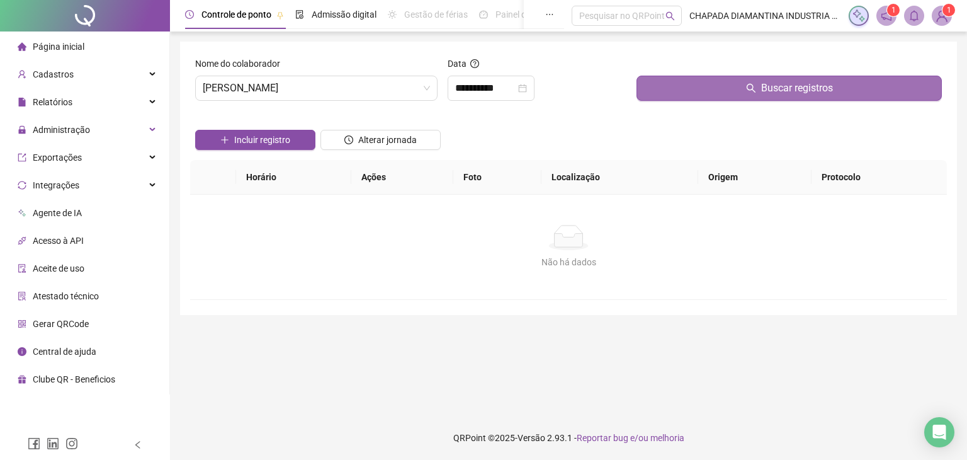
click at [685, 83] on button "Buscar registros" at bounding box center [789, 88] width 305 height 25
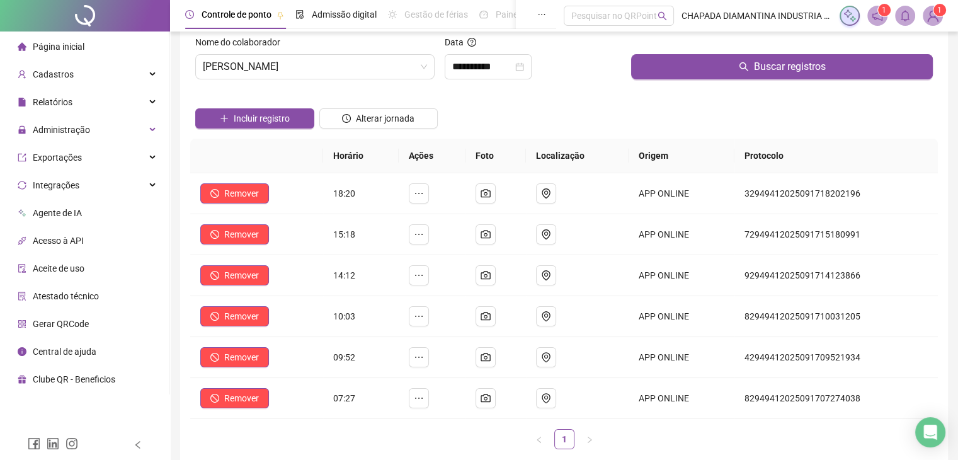
scroll to position [0, 0]
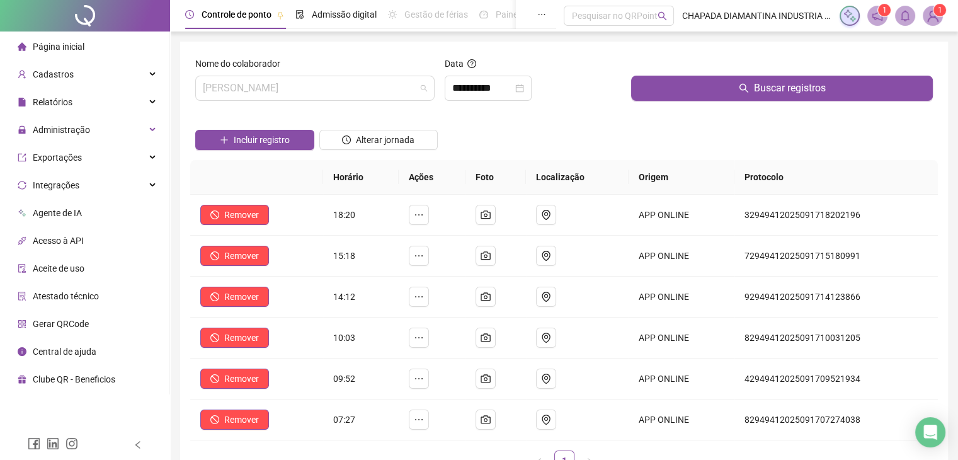
drag, startPoint x: 362, startPoint y: 92, endPoint x: 376, endPoint y: 112, distance: 24.8
click at [368, 97] on span "[PERSON_NAME]" at bounding box center [315, 88] width 224 height 24
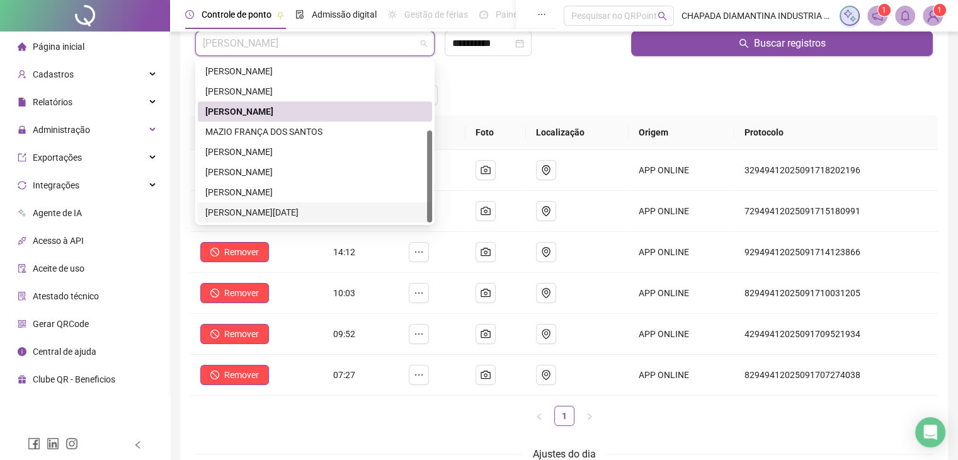
scroll to position [63, 0]
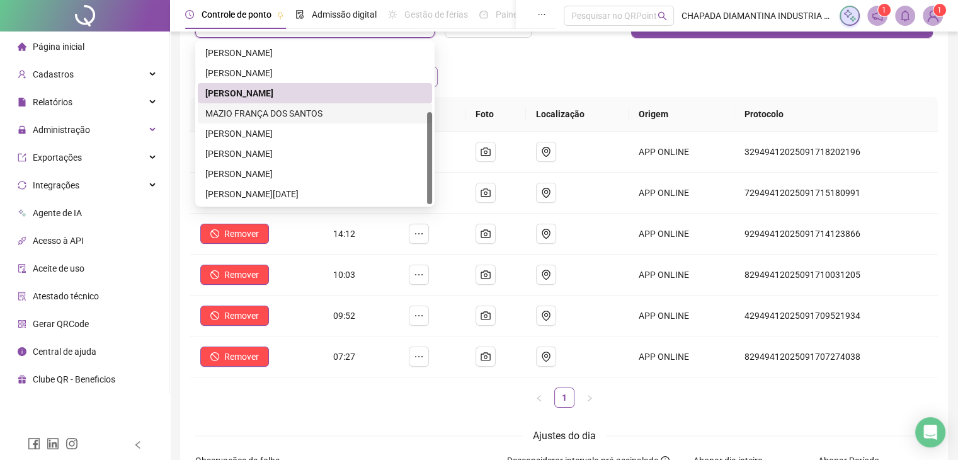
click at [337, 115] on div "MAZIO FRANÇA DOS SANTOS" at bounding box center [314, 113] width 219 height 14
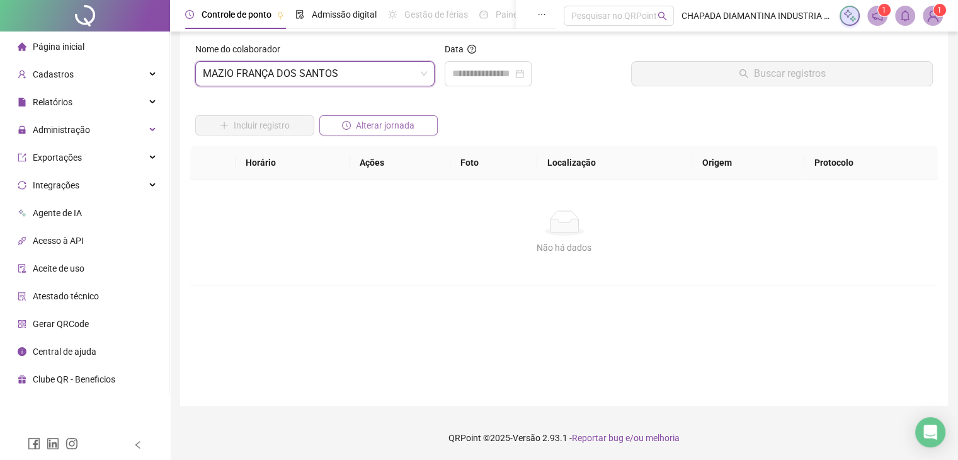
scroll to position [14, 0]
click at [505, 79] on input at bounding box center [482, 73] width 60 height 15
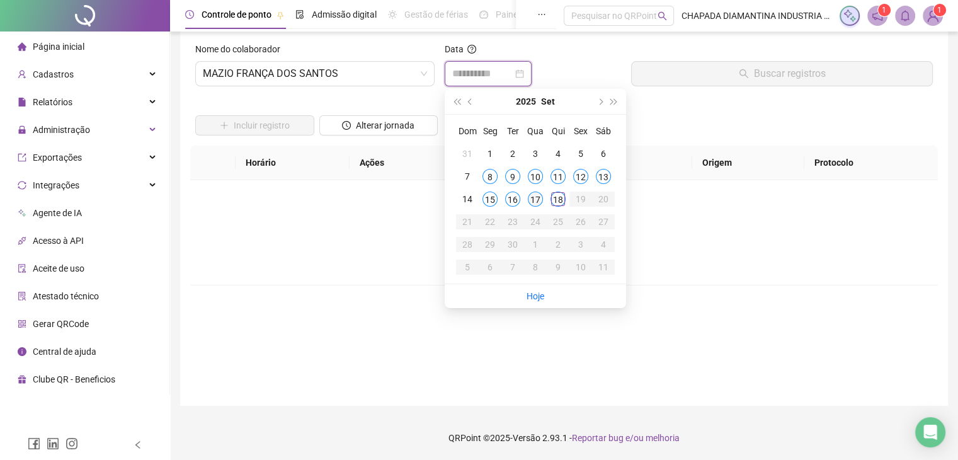
type input "**********"
click at [534, 201] on div "17" at bounding box center [535, 198] width 15 height 15
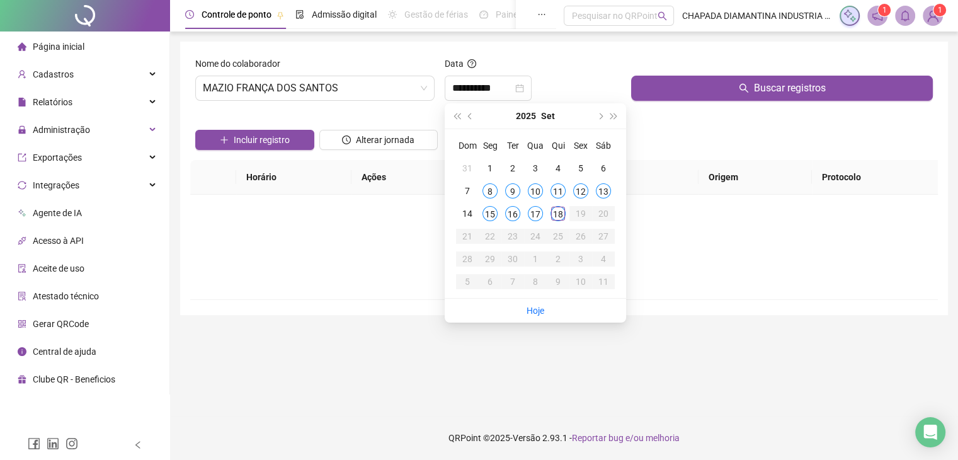
scroll to position [0, 0]
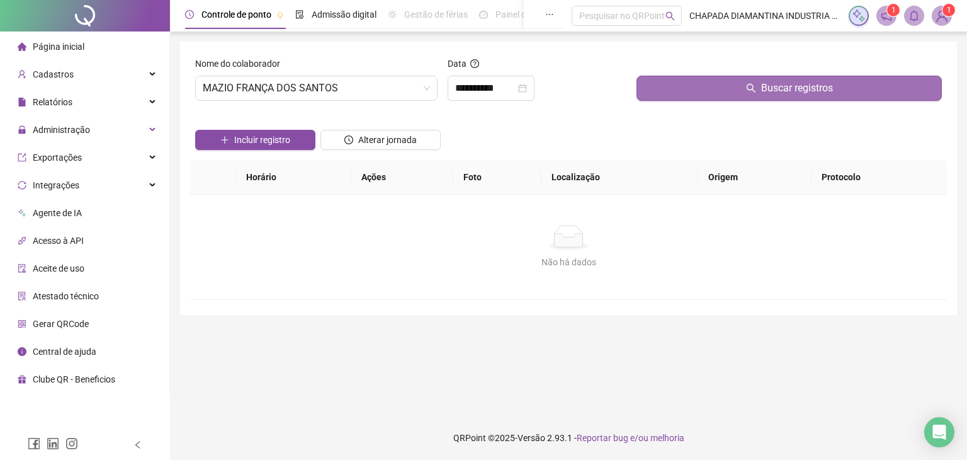
click at [667, 90] on button "Buscar registros" at bounding box center [789, 88] width 305 height 25
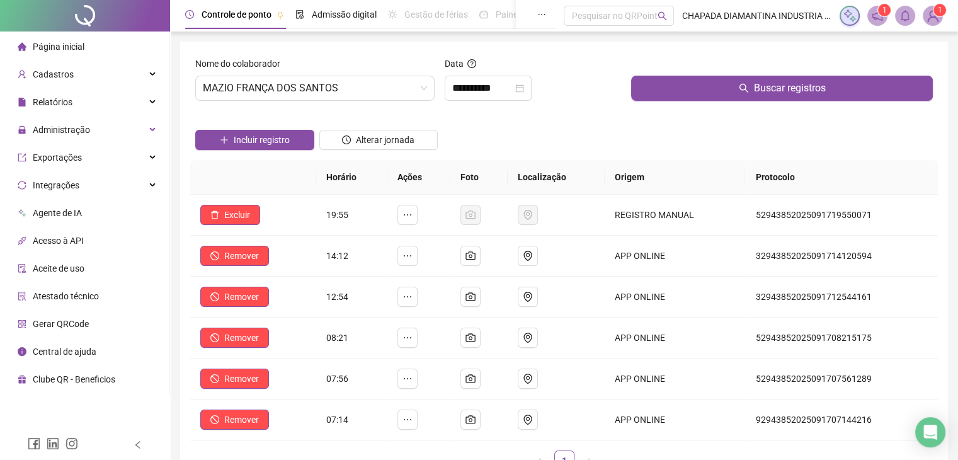
click at [640, 128] on div "Incluir registro Alterar jornada" at bounding box center [564, 135] width 743 height 49
click at [372, 92] on span "MAZIO FRANÇA DOS SANTOS" at bounding box center [315, 88] width 224 height 24
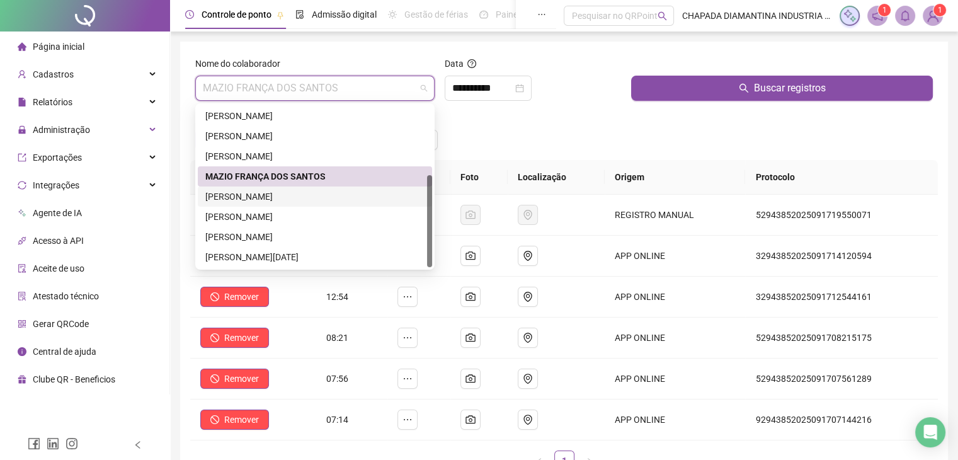
click at [307, 195] on div "[PERSON_NAME]" at bounding box center [314, 197] width 219 height 14
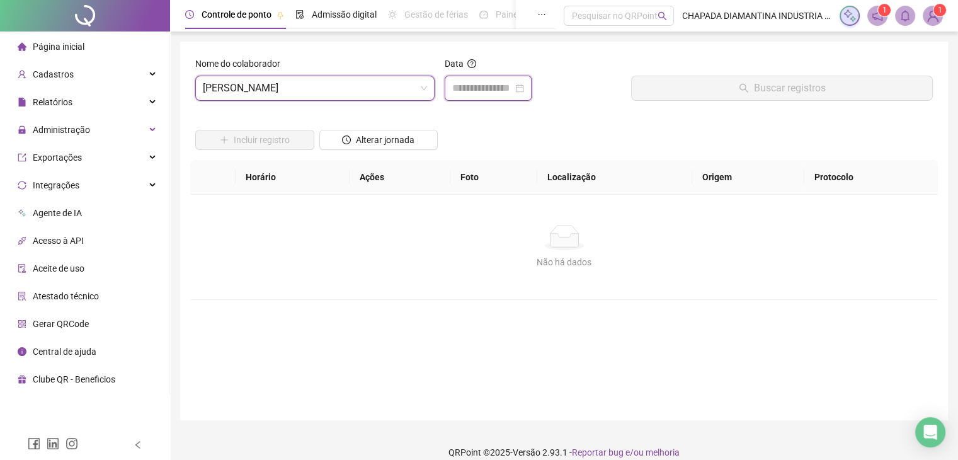
click at [502, 91] on input at bounding box center [482, 88] width 60 height 15
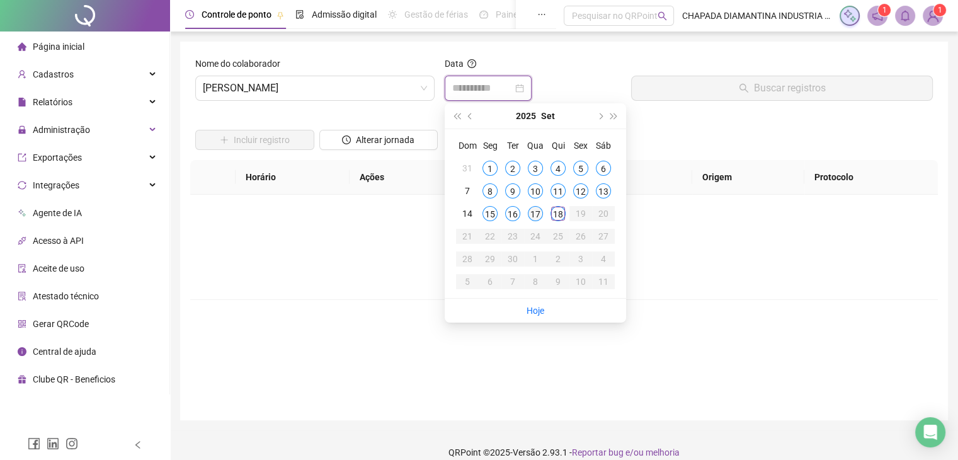
type input "**********"
click at [538, 214] on div "17" at bounding box center [535, 213] width 15 height 15
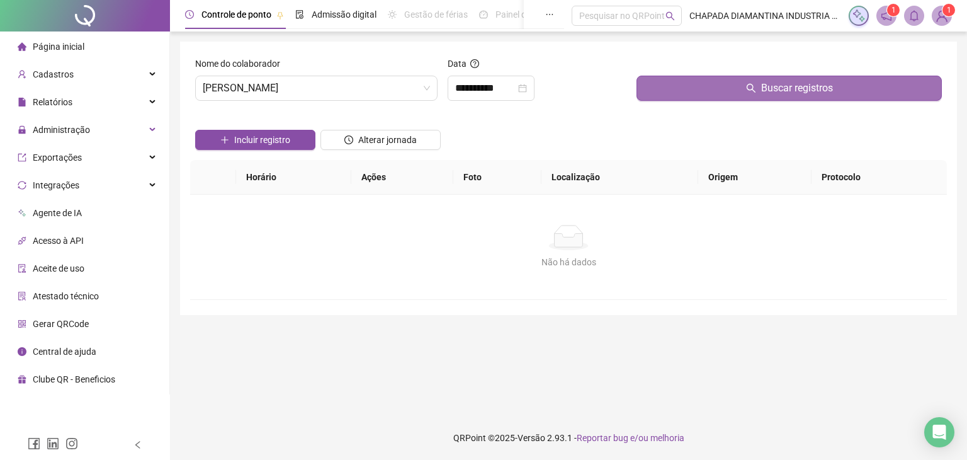
click at [656, 94] on button "Buscar registros" at bounding box center [789, 88] width 305 height 25
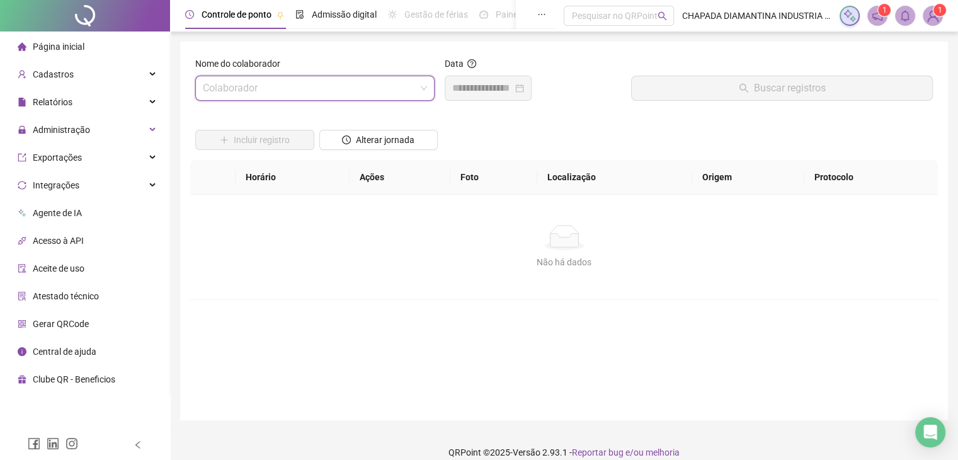
drag, startPoint x: 423, startPoint y: 86, endPoint x: 423, endPoint y: 114, distance: 28.3
click at [417, 82] on span at bounding box center [315, 88] width 224 height 24
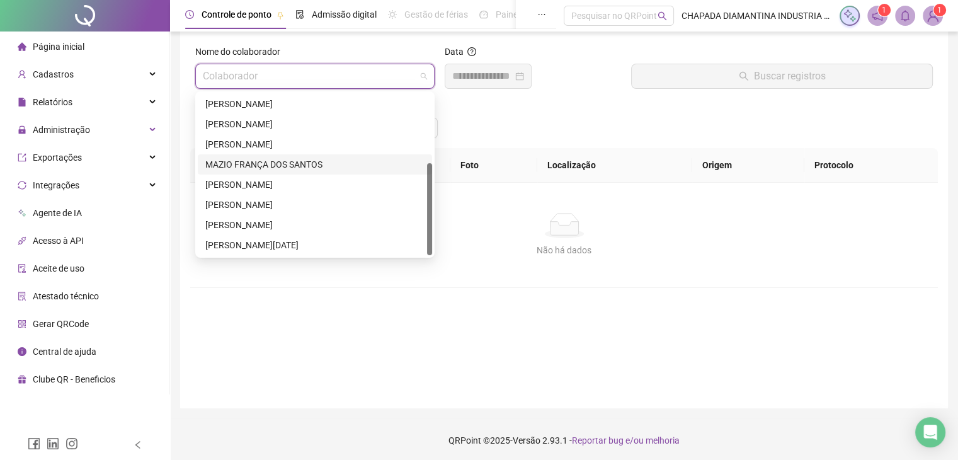
scroll to position [14, 0]
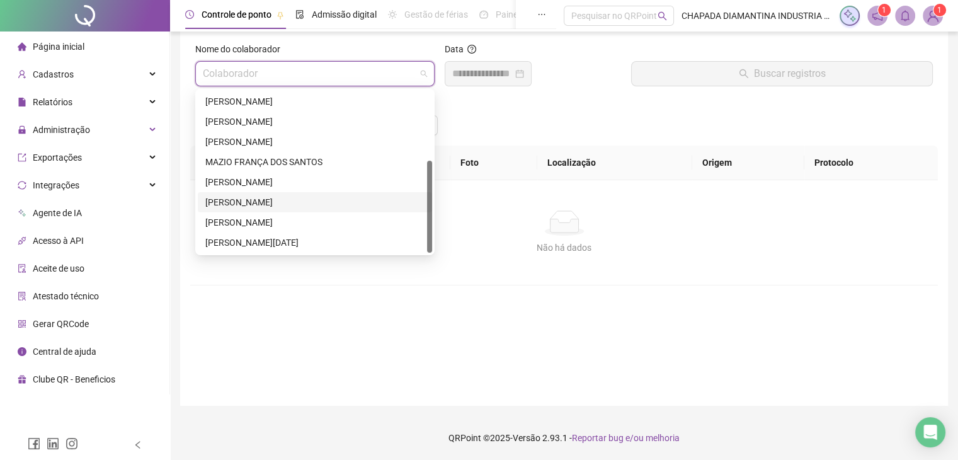
click at [317, 205] on div "[PERSON_NAME]" at bounding box center [314, 202] width 219 height 14
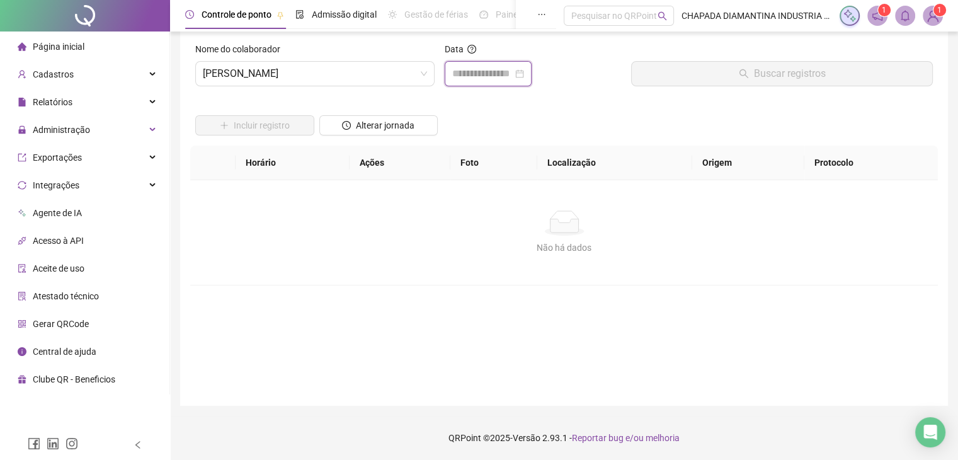
drag, startPoint x: 483, startPoint y: 67, endPoint x: 494, endPoint y: 77, distance: 14.3
click at [487, 69] on input at bounding box center [482, 73] width 60 height 15
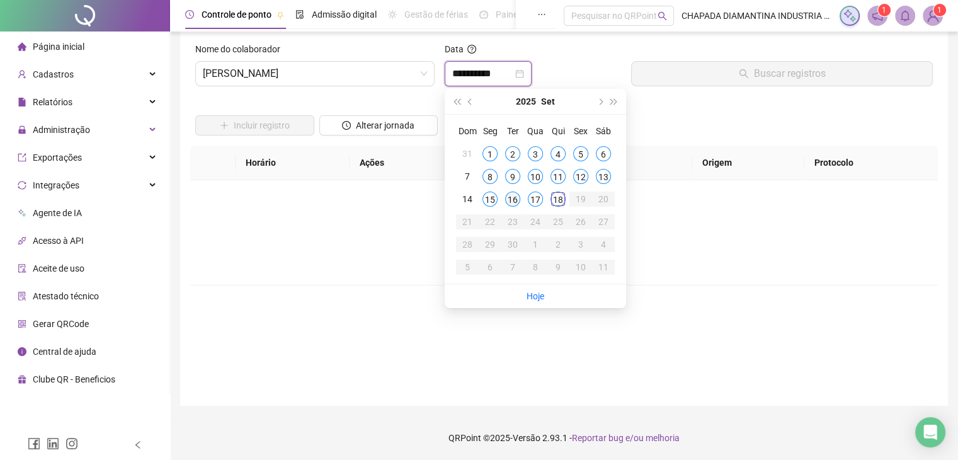
type input "**********"
drag, startPoint x: 534, startPoint y: 204, endPoint x: 527, endPoint y: 203, distance: 7.6
click at [535, 203] on div "17" at bounding box center [535, 198] width 15 height 15
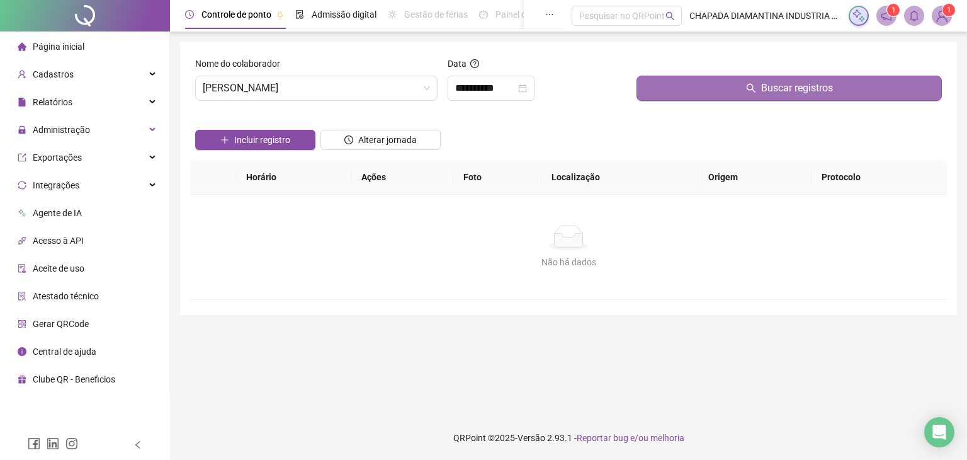
click at [670, 86] on button "Buscar registros" at bounding box center [789, 88] width 305 height 25
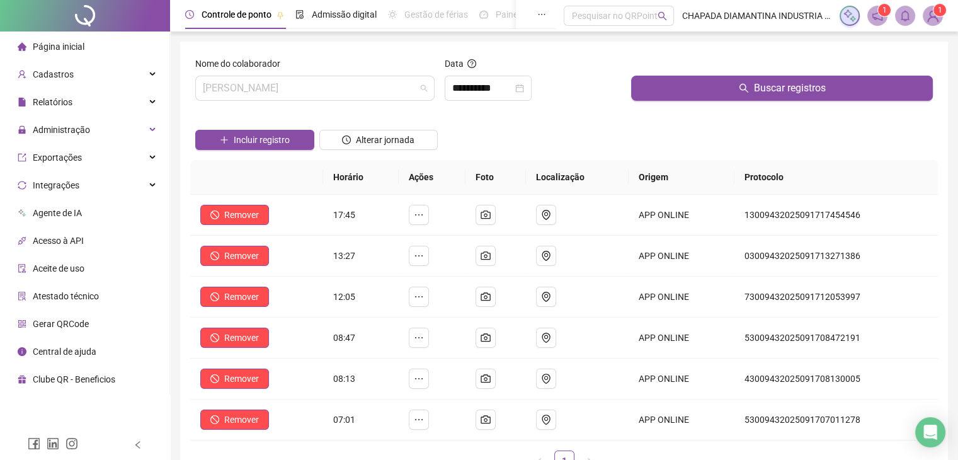
drag, startPoint x: 389, startPoint y: 86, endPoint x: 396, endPoint y: 125, distance: 39.6
click at [390, 86] on span "[PERSON_NAME]" at bounding box center [315, 88] width 224 height 24
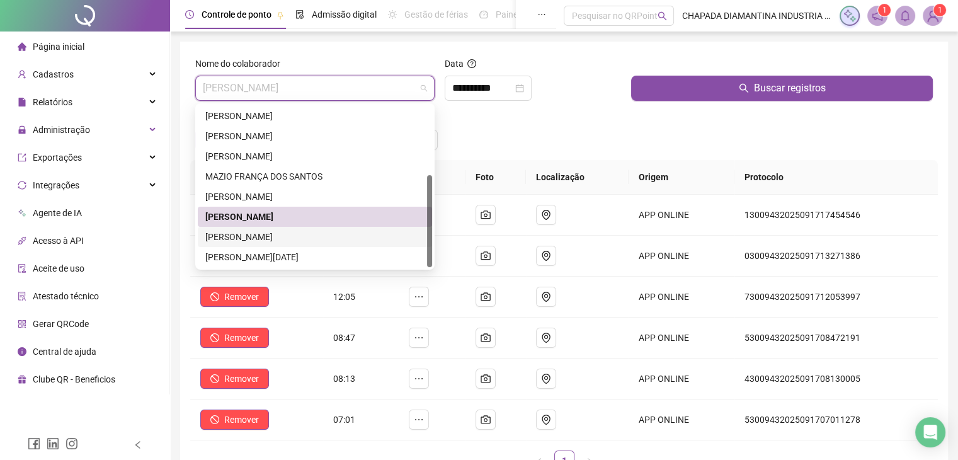
click at [343, 240] on div "[PERSON_NAME]" at bounding box center [314, 237] width 219 height 14
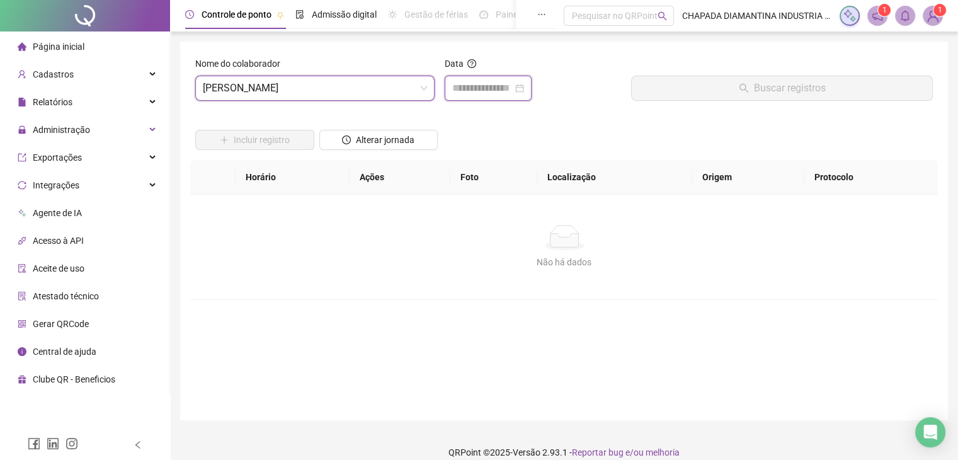
click at [501, 91] on input at bounding box center [482, 88] width 60 height 15
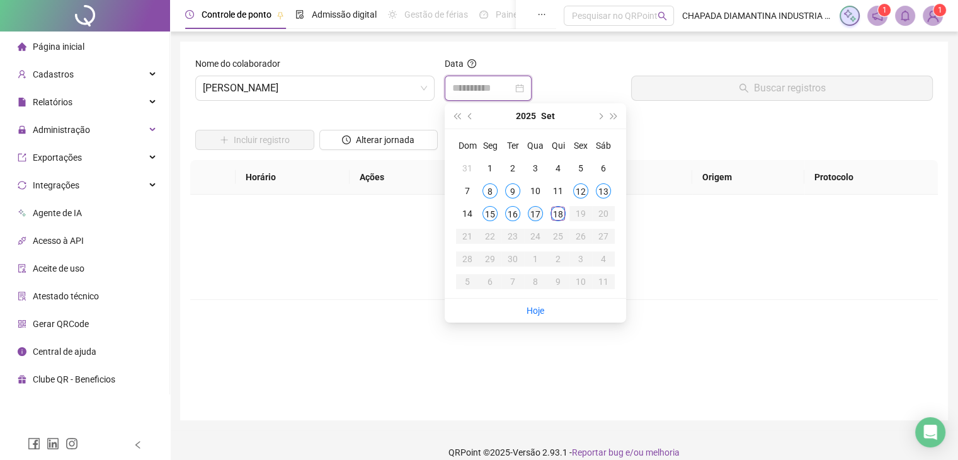
type input "**********"
click at [537, 220] on div "17" at bounding box center [535, 213] width 15 height 15
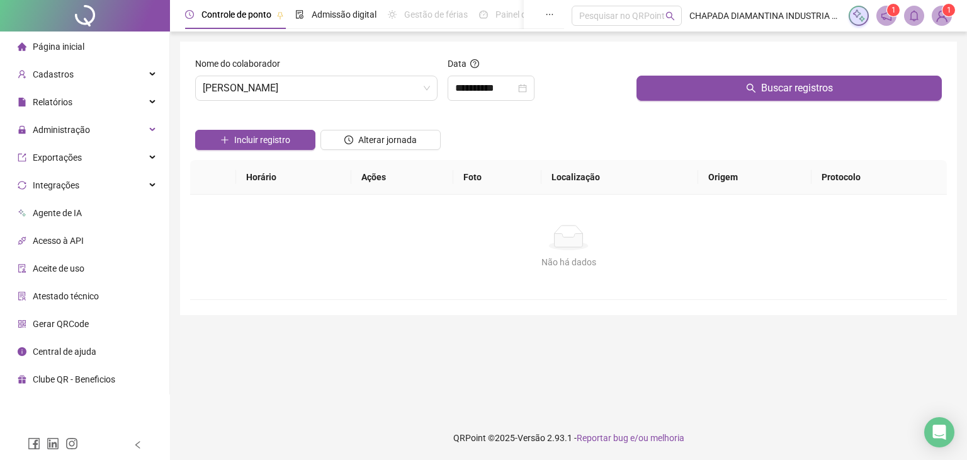
click at [689, 102] on div "Buscar registros" at bounding box center [790, 84] width 316 height 54
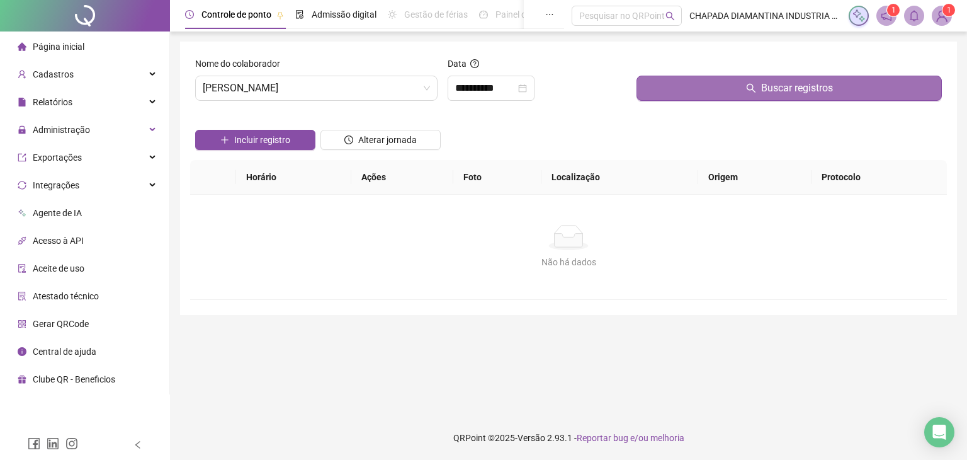
click at [658, 95] on button "Buscar registros" at bounding box center [789, 88] width 305 height 25
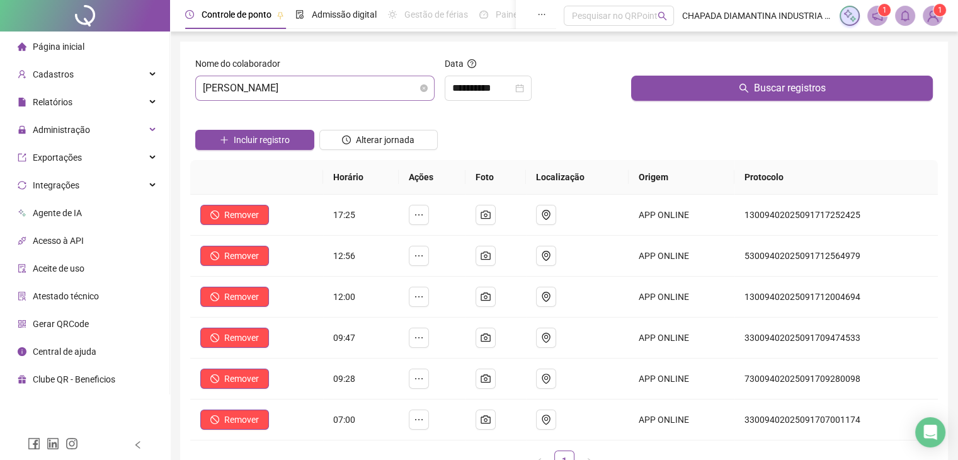
drag, startPoint x: 414, startPoint y: 93, endPoint x: 426, endPoint y: 97, distance: 12.8
click at [421, 94] on span "[PERSON_NAME]" at bounding box center [315, 88] width 224 height 24
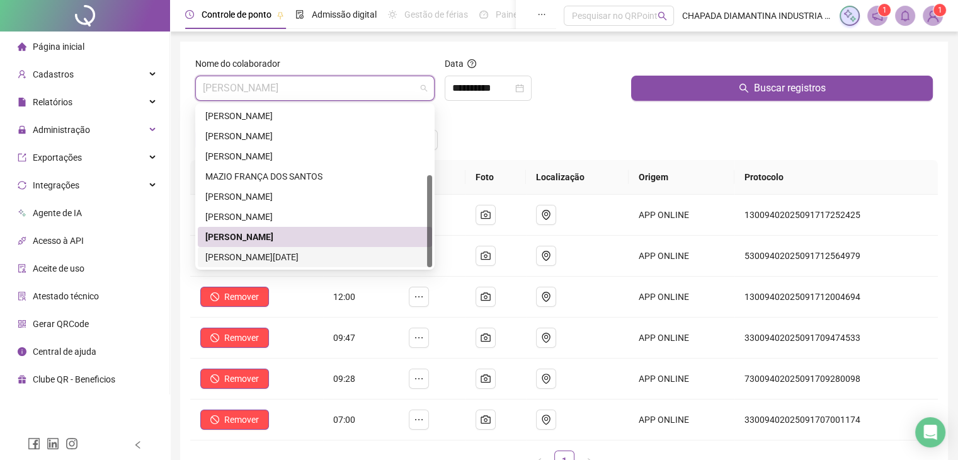
click at [332, 255] on div "[PERSON_NAME][DATE]" at bounding box center [314, 257] width 219 height 14
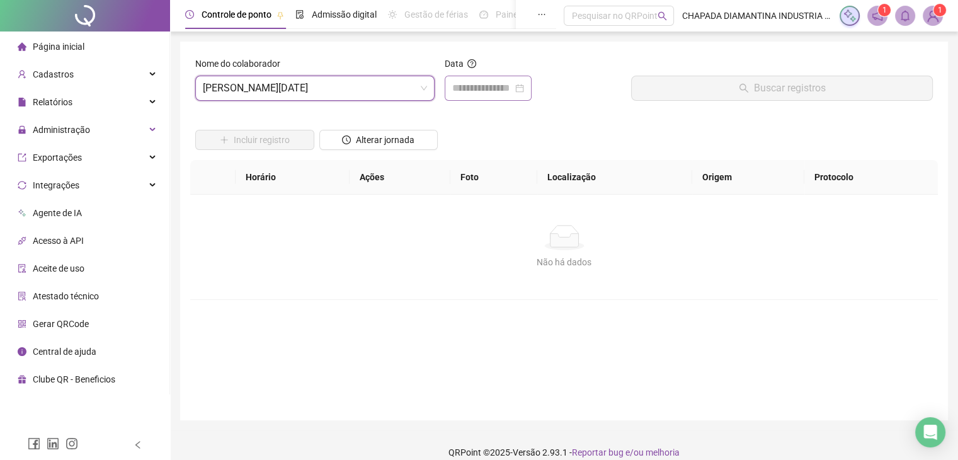
click at [524, 91] on div at bounding box center [488, 88] width 72 height 15
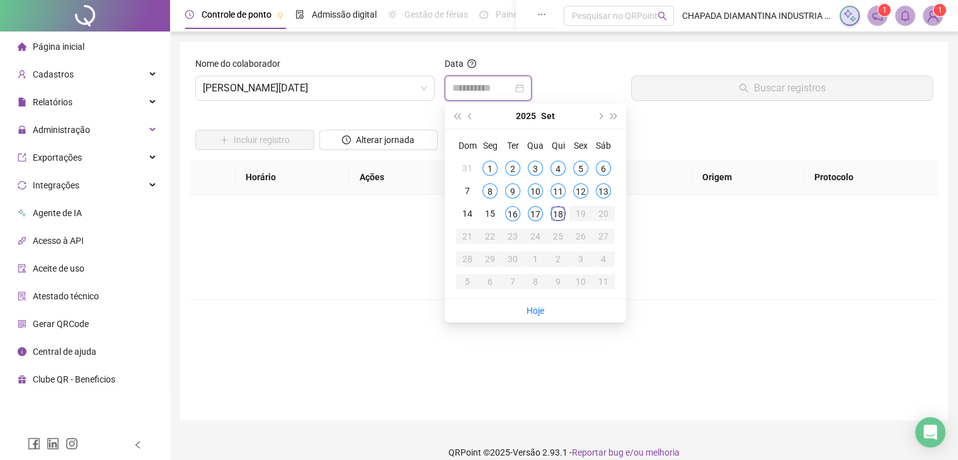
type input "**********"
drag, startPoint x: 534, startPoint y: 216, endPoint x: 542, endPoint y: 201, distance: 16.9
click at [535, 213] on div "17" at bounding box center [535, 213] width 15 height 15
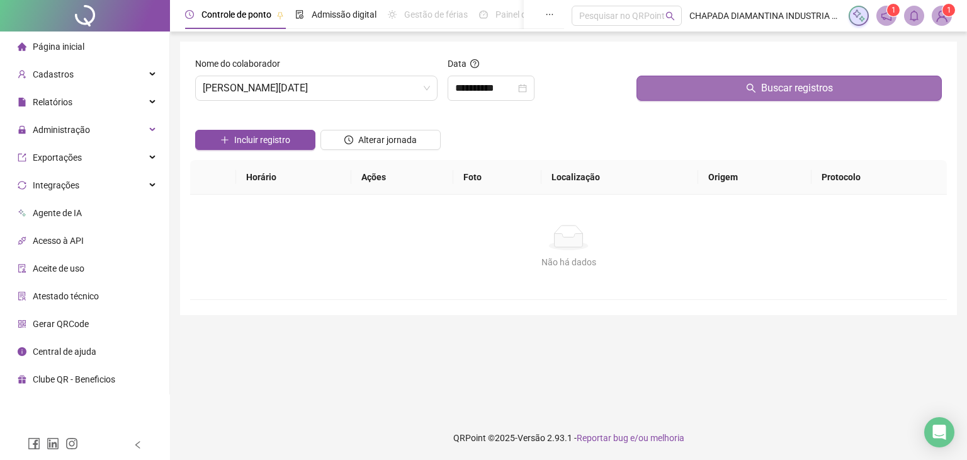
click at [666, 96] on button "Buscar registros" at bounding box center [789, 88] width 305 height 25
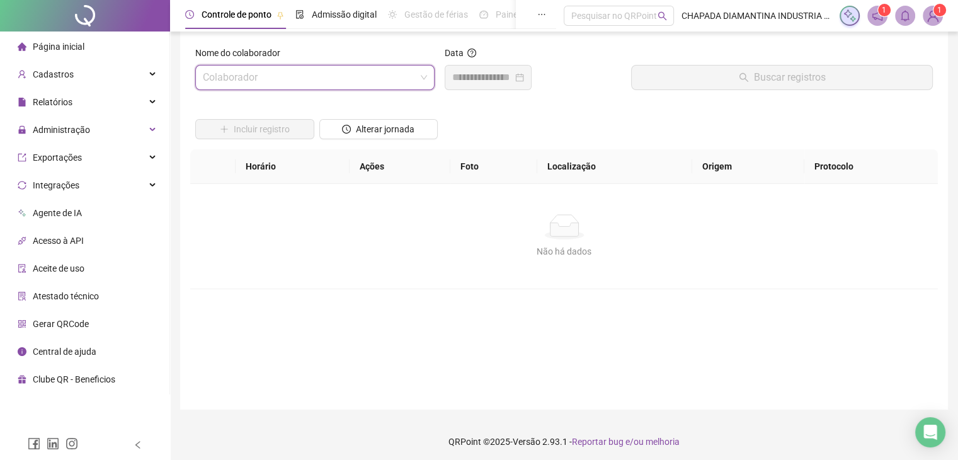
scroll to position [14, 0]
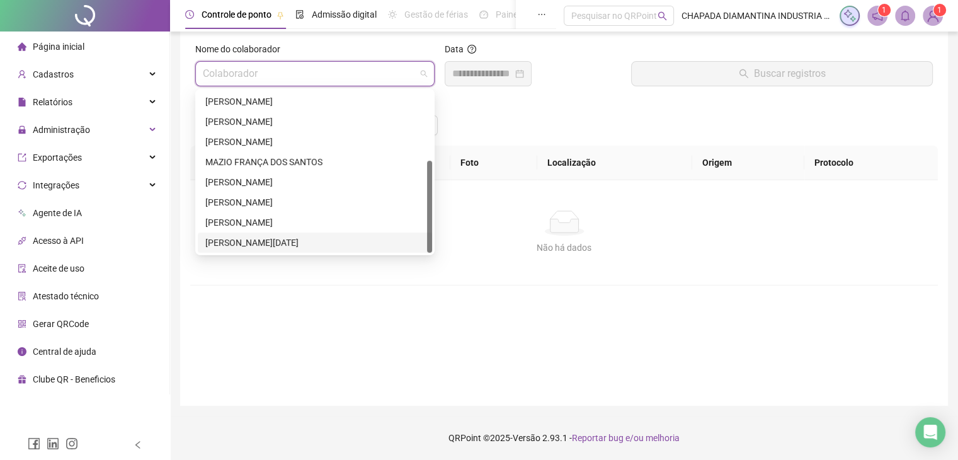
drag, startPoint x: 418, startPoint y: 79, endPoint x: 421, endPoint y: 93, distance: 15.0
click at [418, 79] on span at bounding box center [315, 74] width 224 height 24
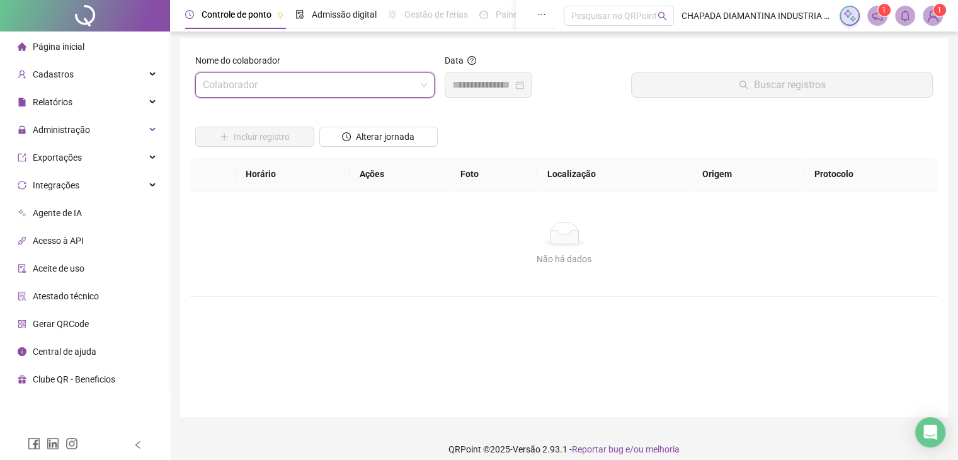
scroll to position [0, 0]
